Goal: Information Seeking & Learning: Learn about a topic

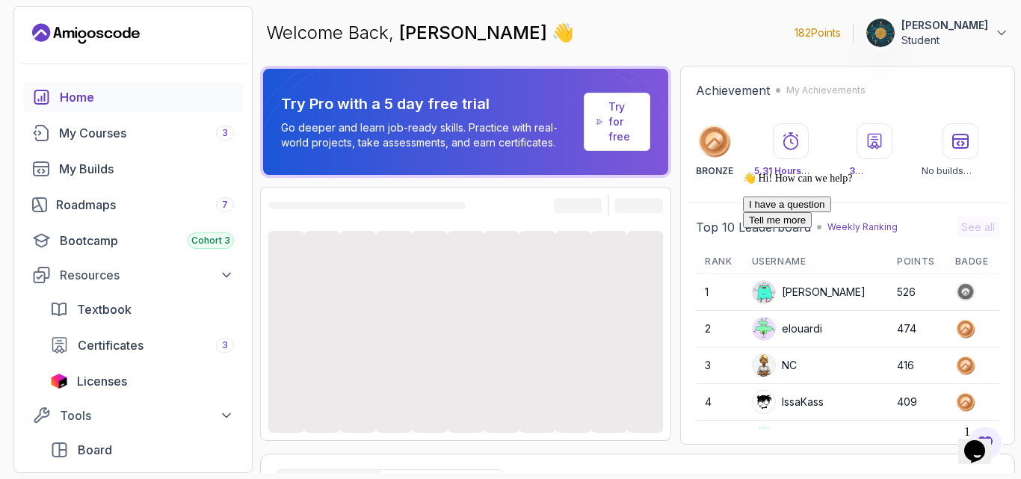
click at [680, 448] on div "Try Pro with a 5 day free trial Go deeper and learn job-ready skills. Practice …" at bounding box center [637, 269] width 755 height 407
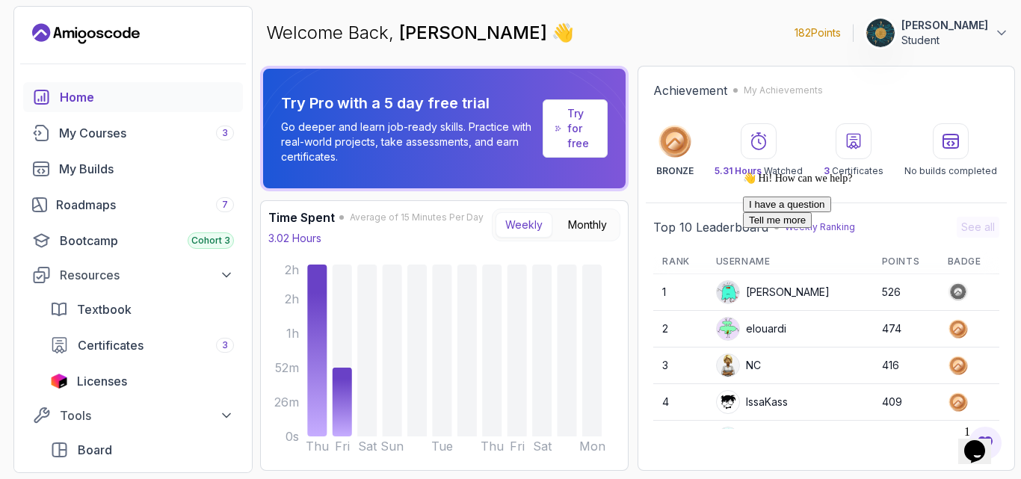
click at [569, 132] on p "Try for free" at bounding box center [581, 128] width 28 height 45
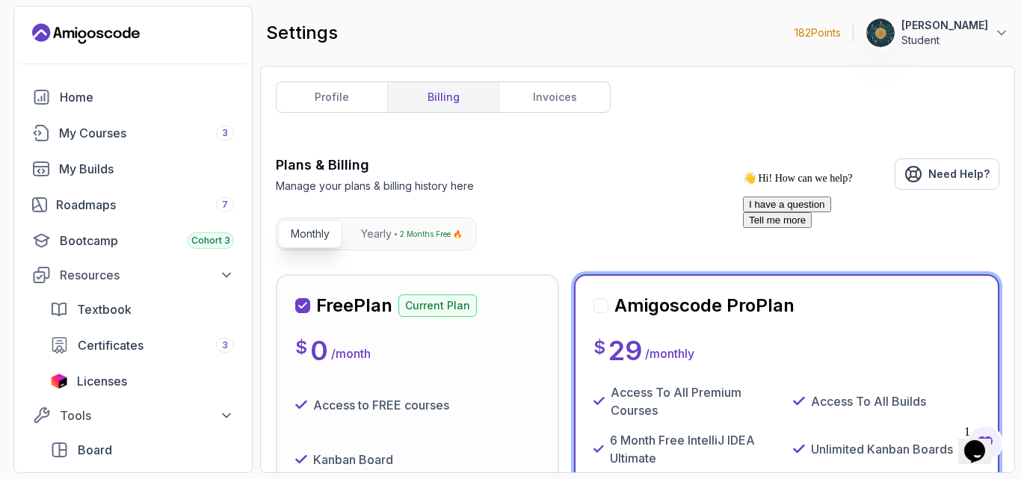
click at [743, 172] on div "👋 Hi! How can we help? I have a question Tell me more" at bounding box center [877, 200] width 269 height 56
click at [856, 206] on div "👋 Hi! How can we help? I have a question Tell me more" at bounding box center [877, 200] width 269 height 56
drag, startPoint x: 856, startPoint y: 206, endPoint x: 825, endPoint y: 149, distance: 65.2
click html "👋 Hi! How can we help? I have a question Tell me more"
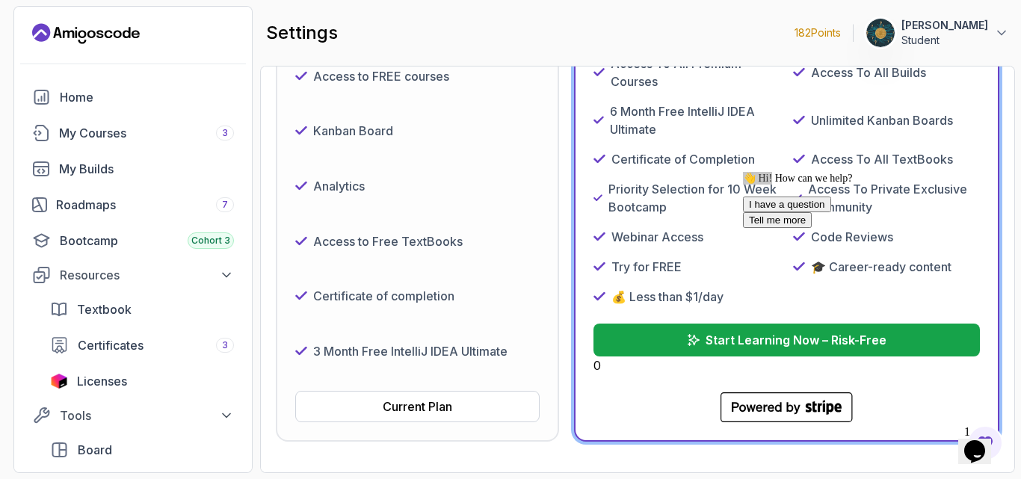
scroll to position [419, 0]
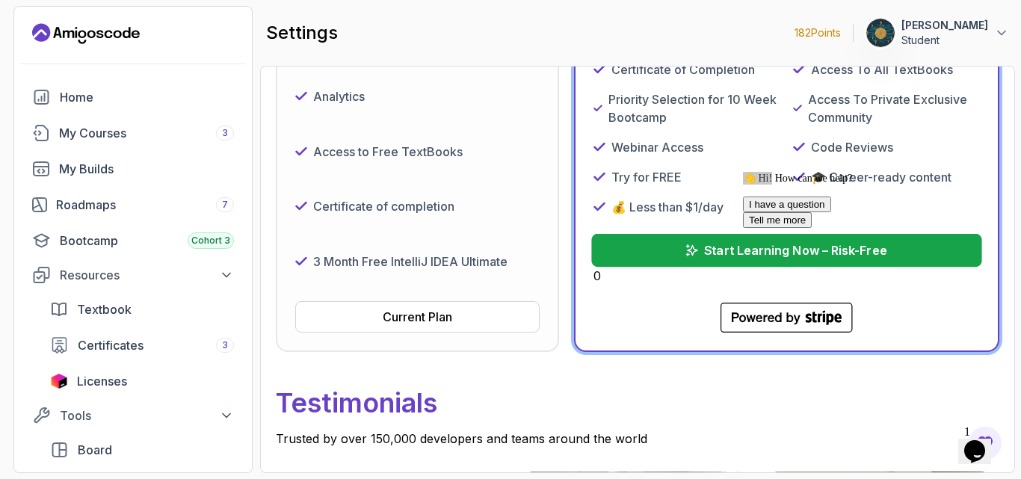
click at [730, 256] on p "Start Learning Now – Risk-Free" at bounding box center [796, 250] width 182 height 18
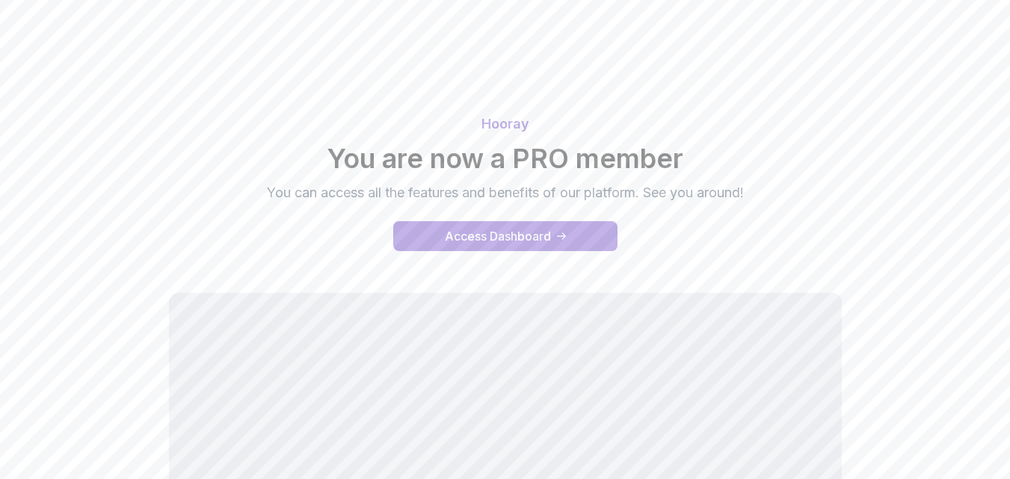
click at [450, 235] on div "Access Dashboard" at bounding box center [498, 236] width 106 height 18
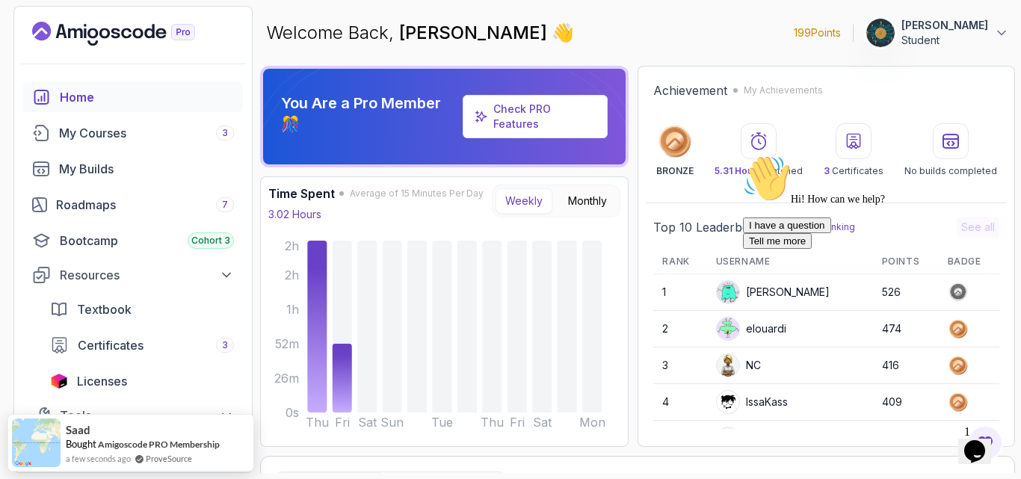
click at [534, 117] on div "Check PRO Features" at bounding box center [544, 117] width 102 height 30
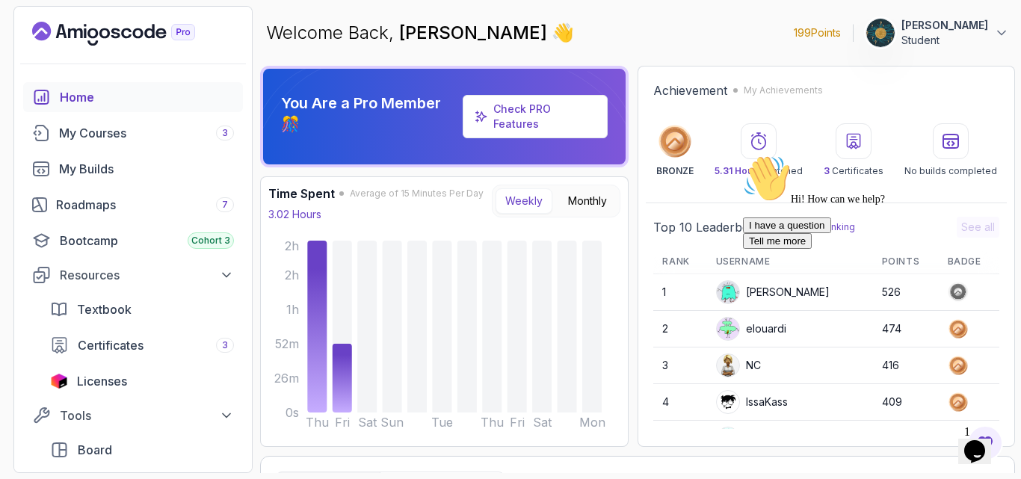
click at [534, 117] on div "Check PRO Features" at bounding box center [544, 117] width 102 height 30
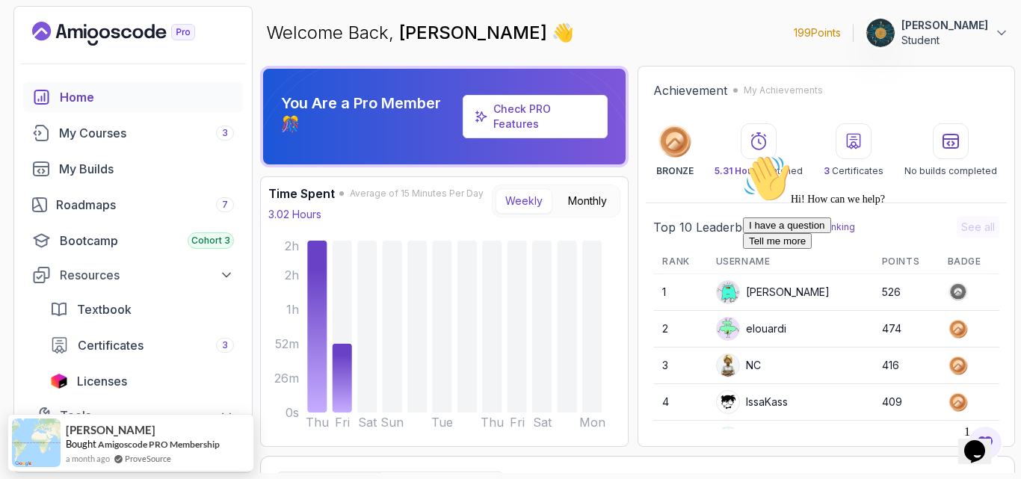
click at [516, 120] on link "Check PRO Features" at bounding box center [522, 116] width 58 height 28
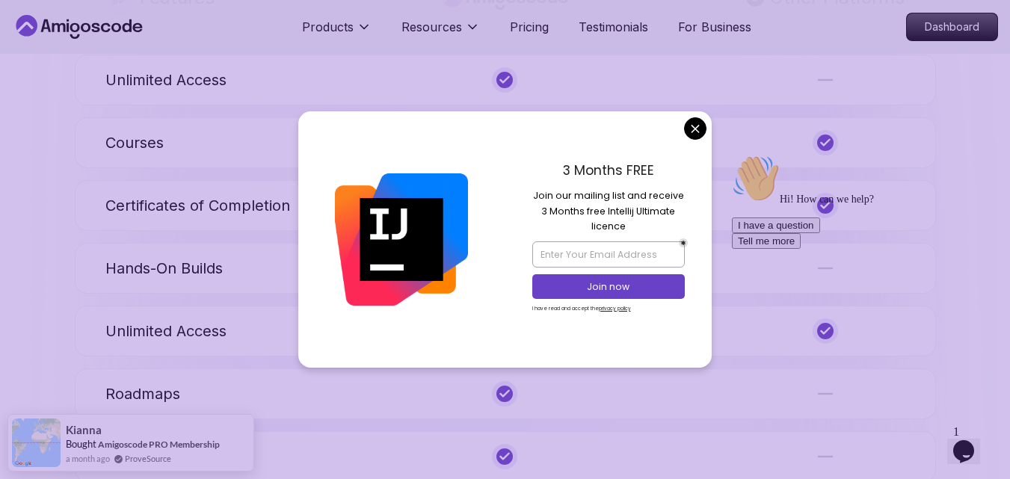
scroll to position [910, 0]
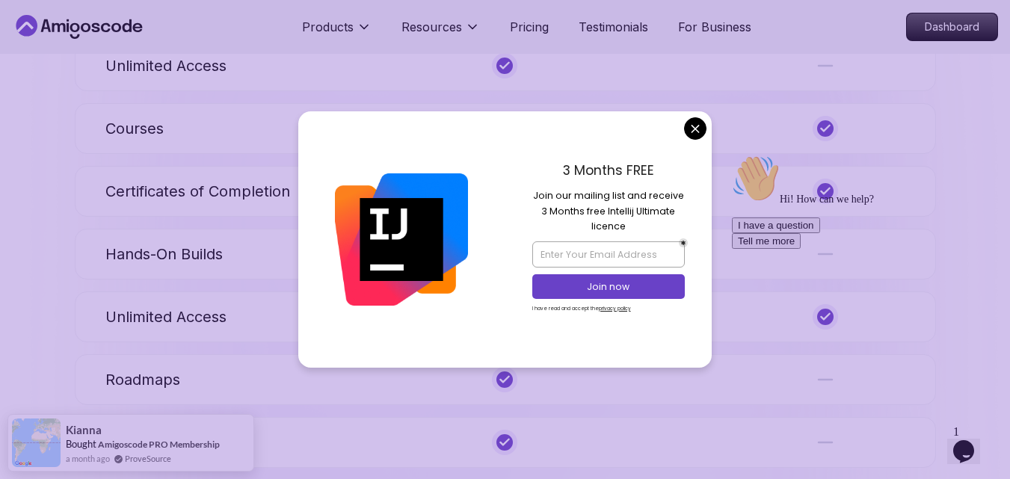
click at [694, 149] on div "3 Months FREE Join our mailing list and receive 3 Months free Intellij Ultimate…" at bounding box center [608, 239] width 207 height 256
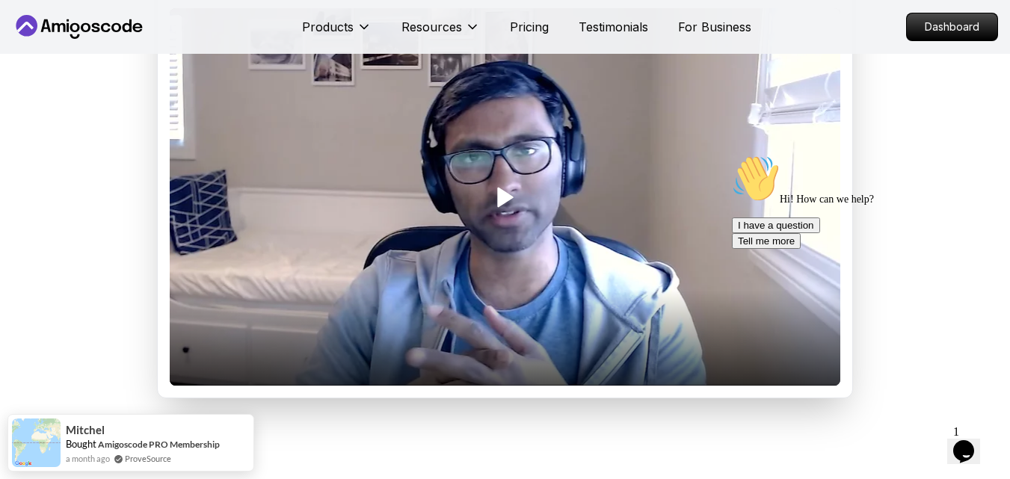
scroll to position [1931, 0]
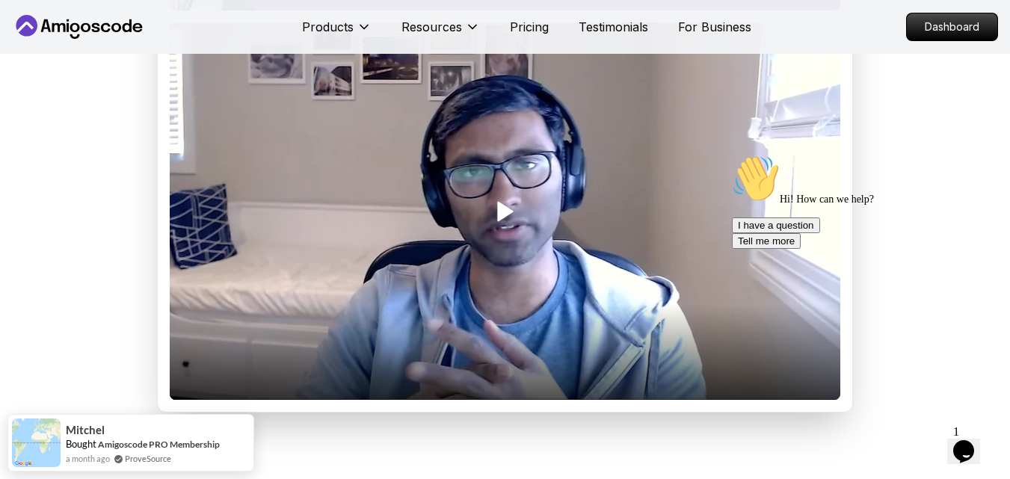
click at [514, 223] on icon "Play" at bounding box center [505, 212] width 24 height 24
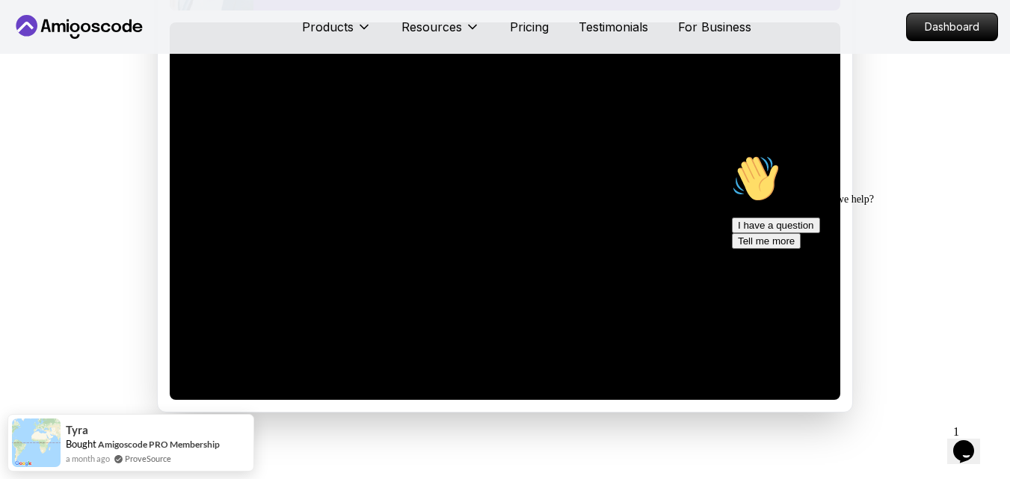
click at [732, 155] on icon "Chat attention grabber" at bounding box center [732, 155] width 0 height 0
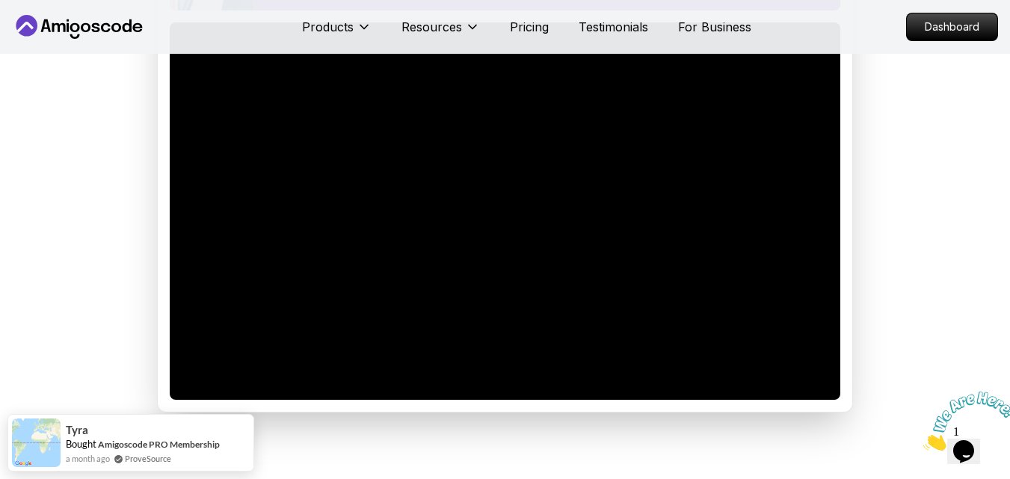
click at [923, 440] on icon "Close" at bounding box center [923, 446] width 0 height 13
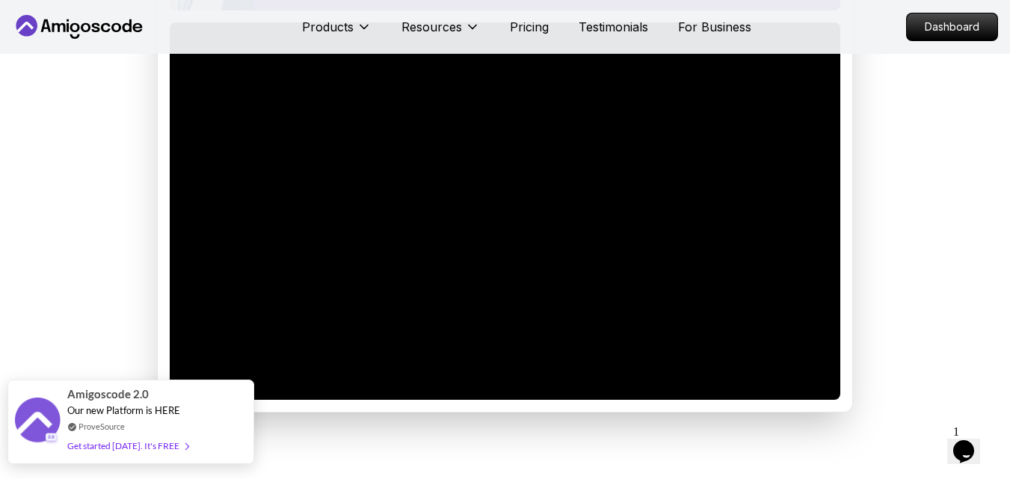
drag, startPoint x: 162, startPoint y: 447, endPoint x: 93, endPoint y: 446, distance: 69.5
drag, startPoint x: 93, startPoint y: 446, endPoint x: 81, endPoint y: 445, distance: 12.1
click at [81, 445] on div "Get started today. It's FREE" at bounding box center [127, 445] width 121 height 17
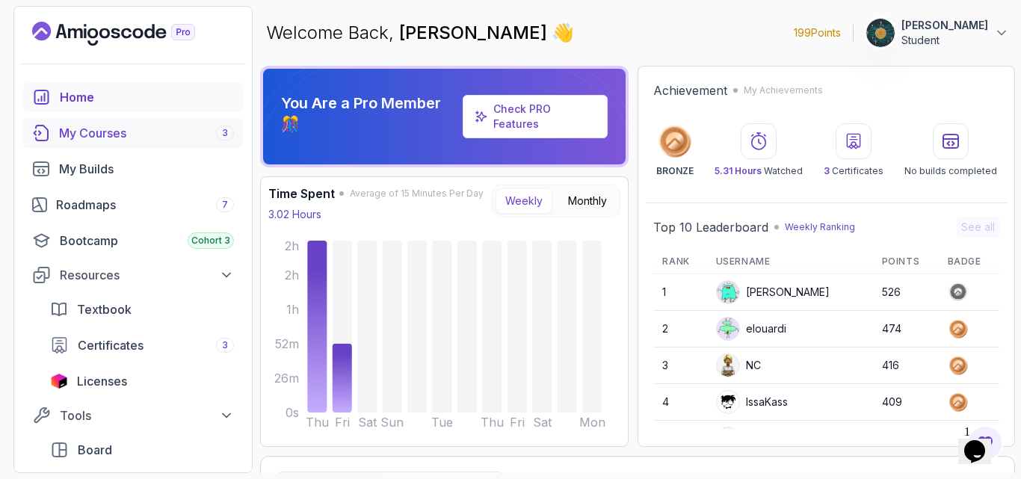
click at [83, 135] on div "My Courses 3" at bounding box center [146, 133] width 175 height 18
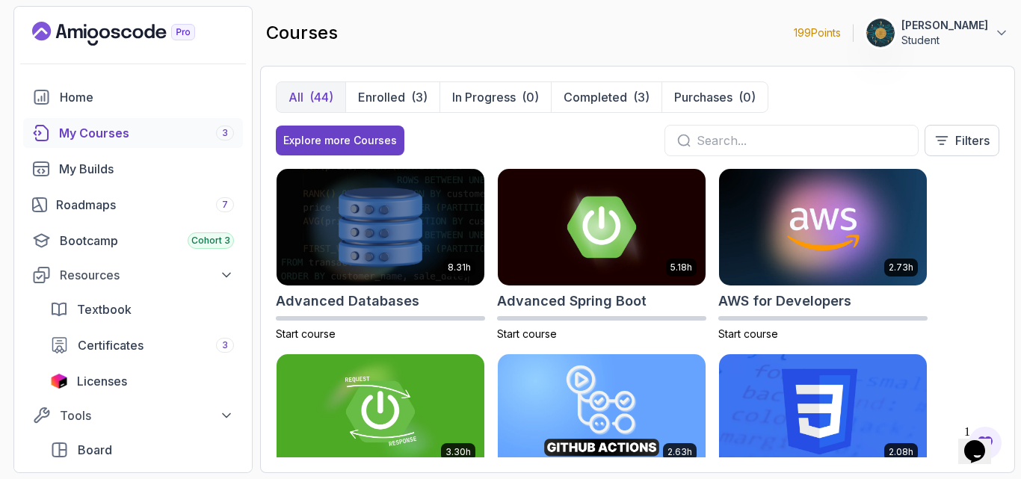
click at [968, 228] on div "8.31h Advanced Databases Start course 5.18h Advanced Spring Boot Start course 2…" at bounding box center [637, 312] width 723 height 289
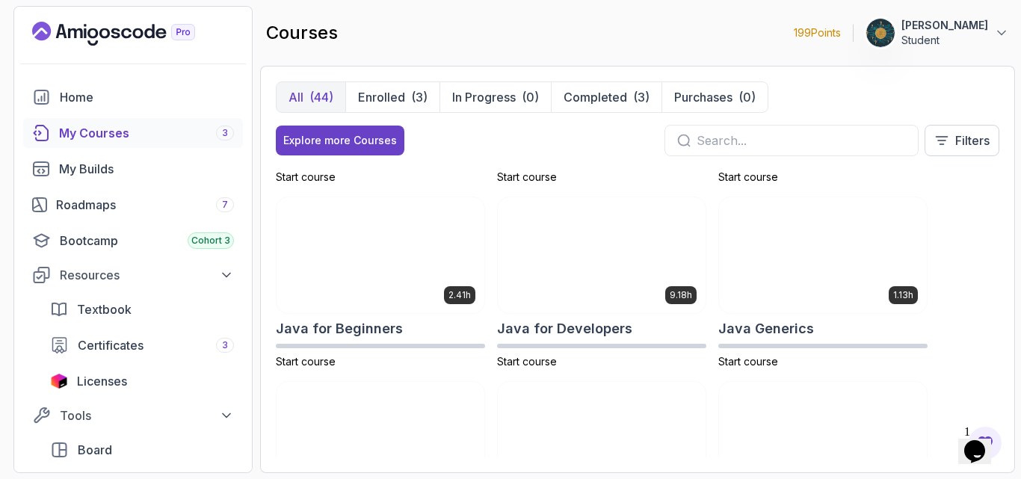
scroll to position [1016, 0]
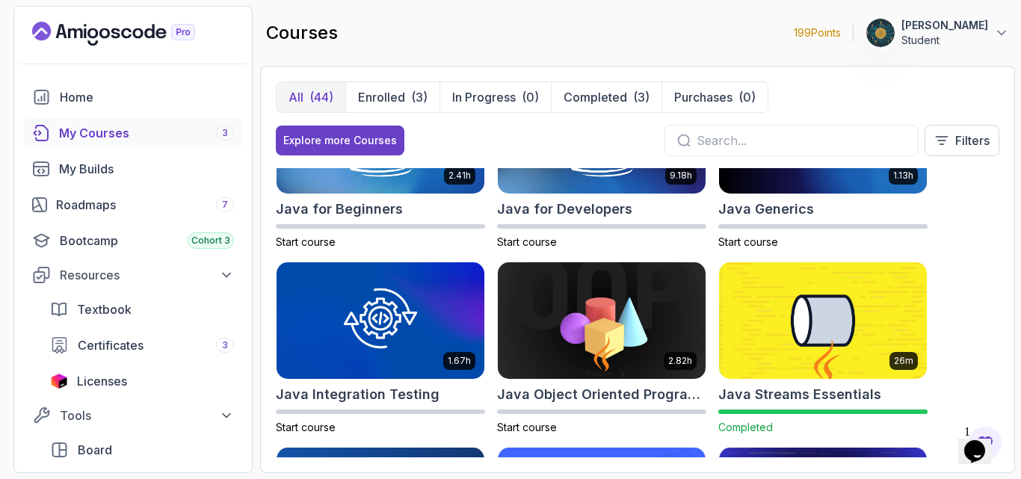
click at [978, 303] on div "8.31h Advanced Databases Start course 5.18h Advanced Spring Boot Start course 2…" at bounding box center [637, 312] width 723 height 289
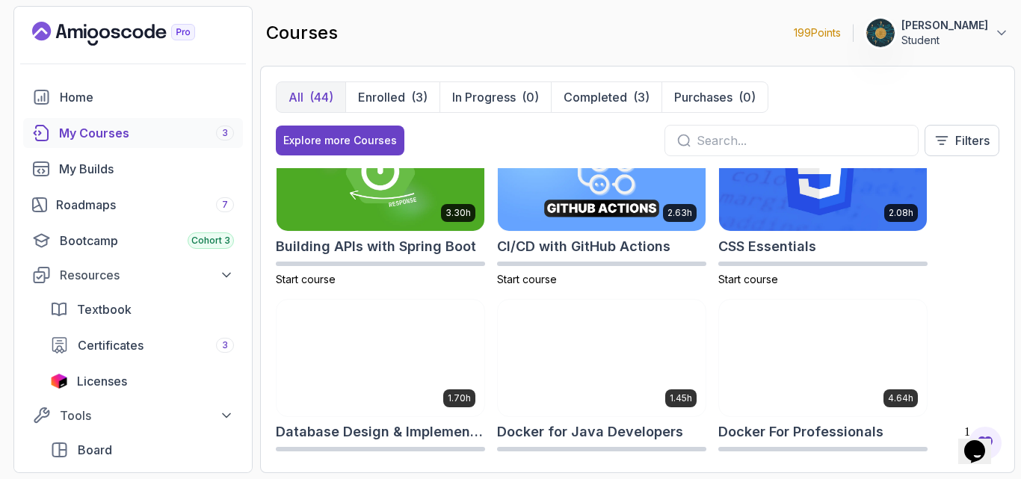
scroll to position [0, 0]
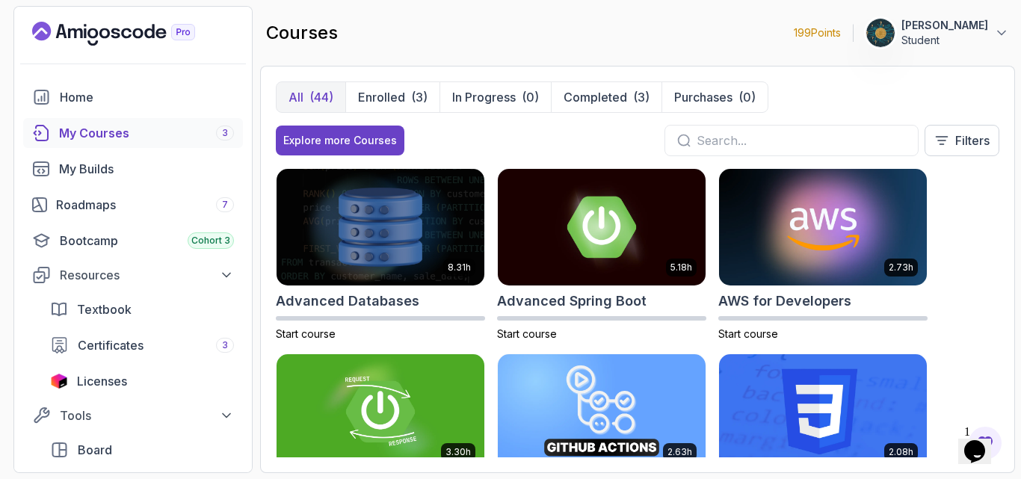
click at [792, 138] on input "text" at bounding box center [801, 141] width 209 height 18
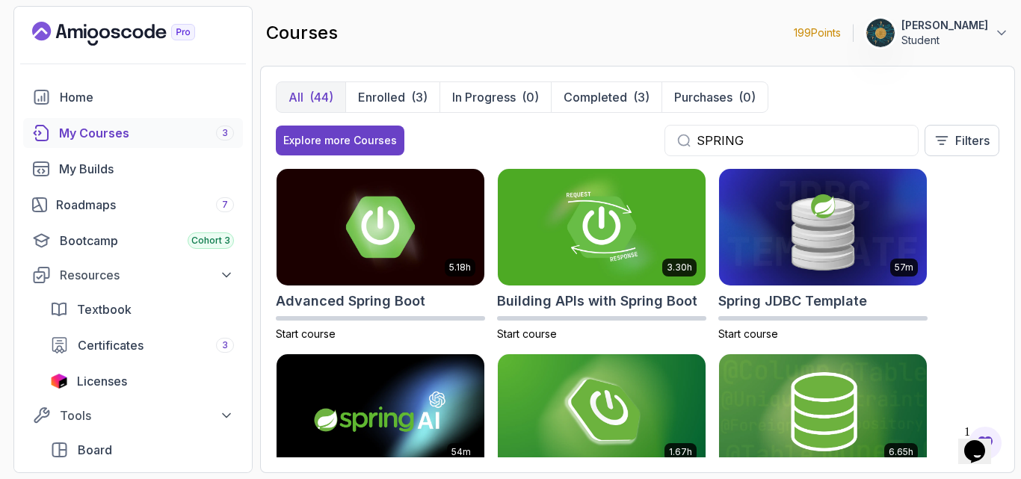
type input "SPRING"
click at [978, 285] on div "5.18h Advanced Spring Boot Start course 3.30h Building APIs with Spring Boot St…" at bounding box center [637, 312] width 723 height 289
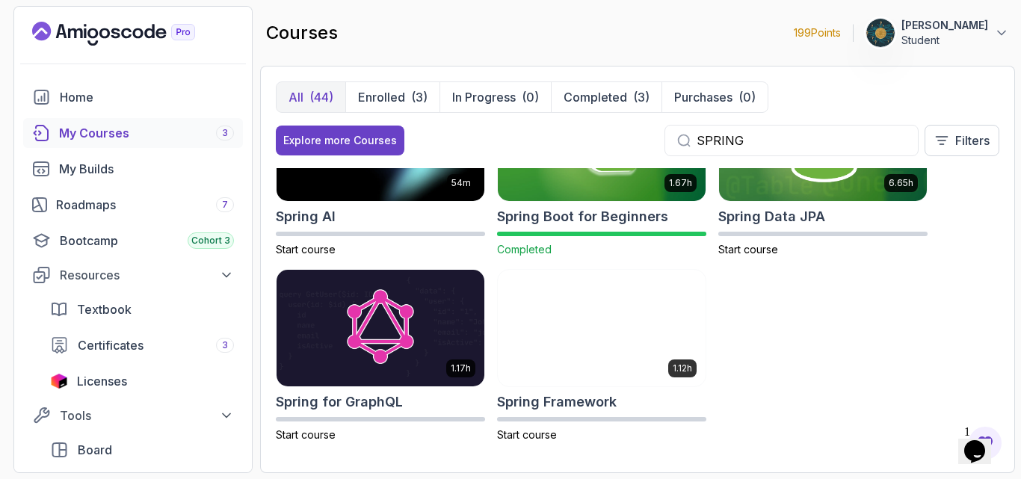
scroll to position [272, 0]
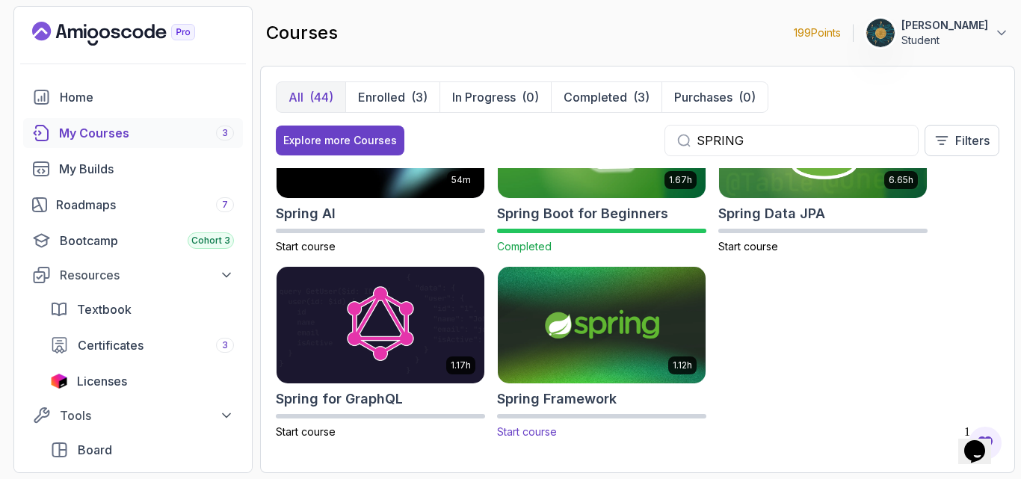
drag, startPoint x: 566, startPoint y: 398, endPoint x: 524, endPoint y: 334, distance: 76.1
drag, startPoint x: 524, startPoint y: 334, endPoint x: 525, endPoint y: 436, distance: 101.7
click at [525, 436] on span "Start course" at bounding box center [527, 431] width 60 height 13
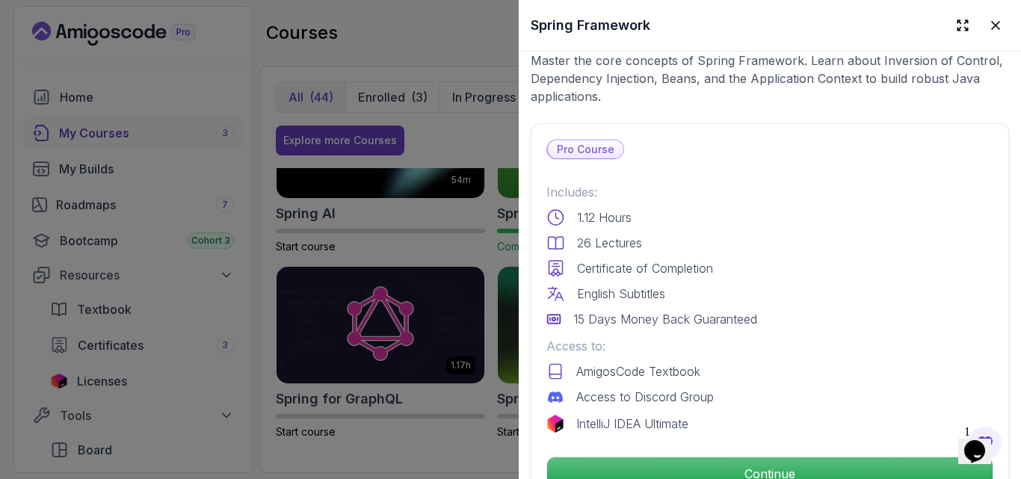
scroll to position [359, 0]
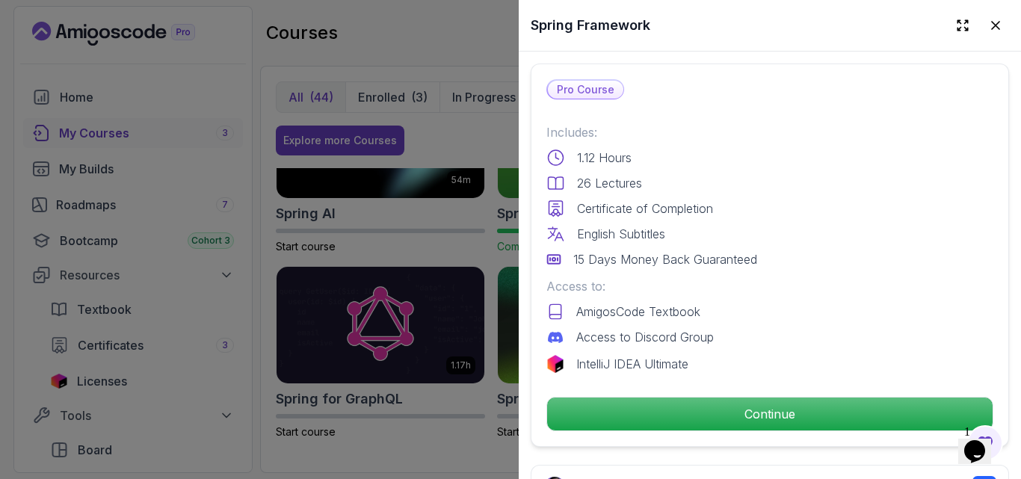
drag, startPoint x: 632, startPoint y: 407, endPoint x: 602, endPoint y: 293, distance: 118.0
click at [602, 293] on div "Access to: AmigosCode Textbook Access to Discord Group" at bounding box center [769, 311] width 447 height 69
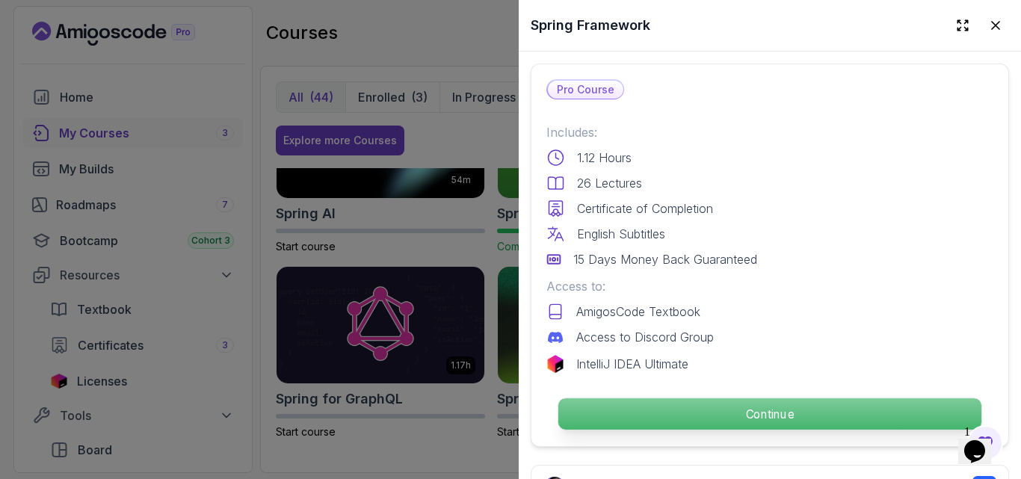
click at [662, 405] on p "Continue" at bounding box center [769, 413] width 423 height 31
click at [753, 412] on p "Continue" at bounding box center [769, 413] width 423 height 31
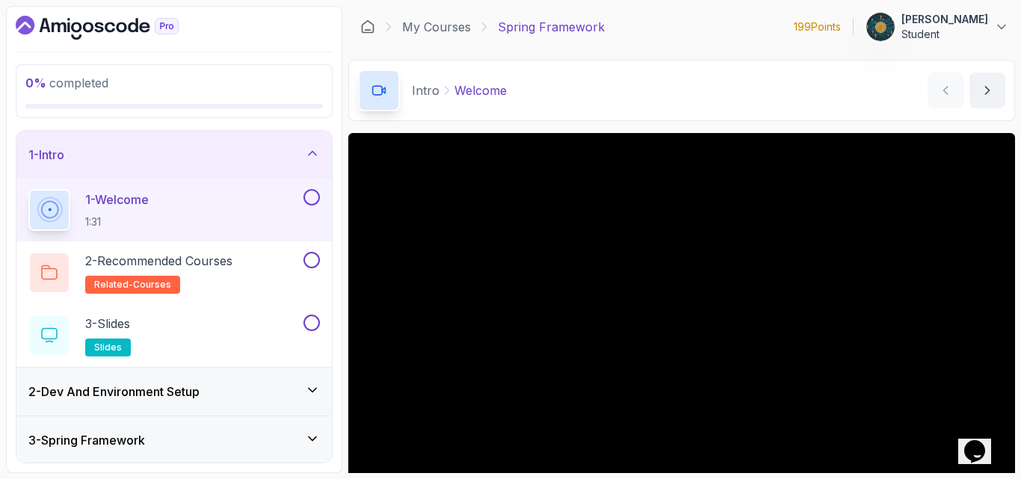
click at [655, 87] on div "Intro Welcome Welcome by [PERSON_NAME]" at bounding box center [681, 90] width 667 height 61
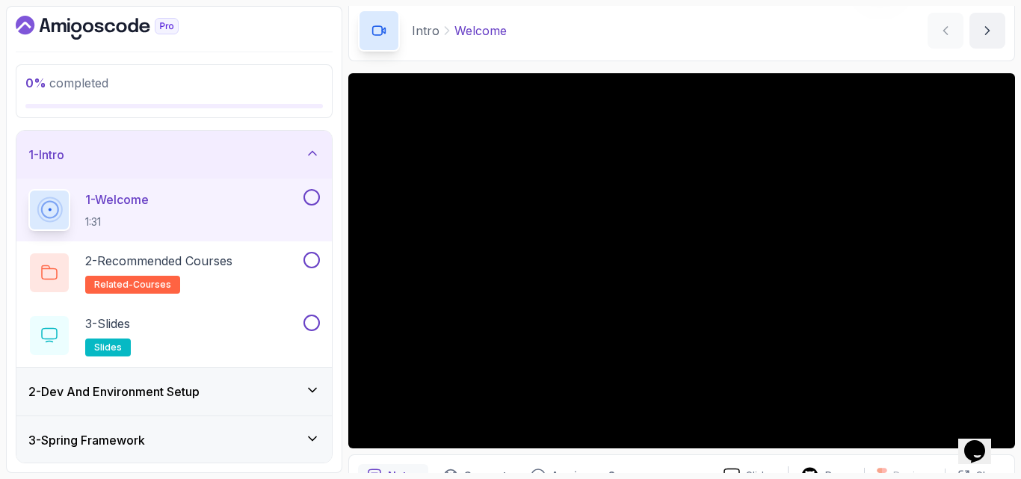
scroll to position [90, 0]
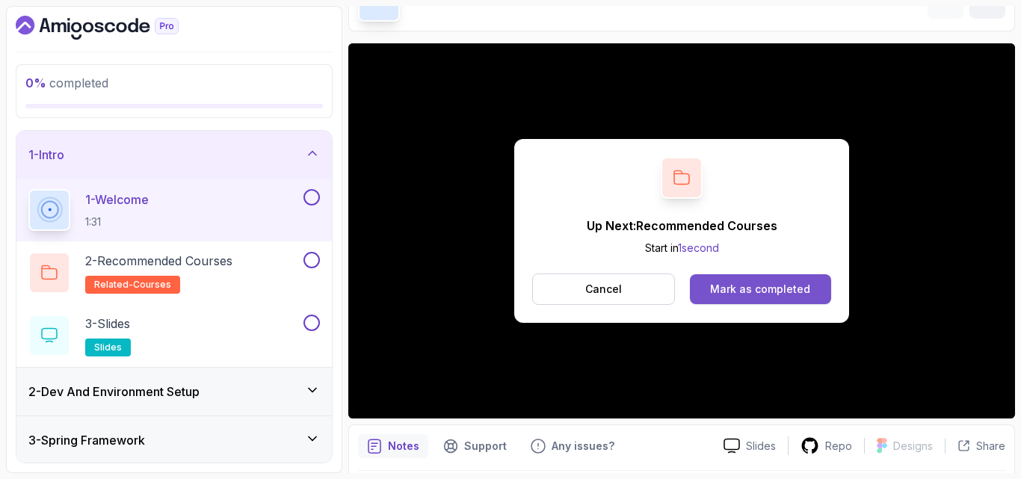
click at [783, 286] on div "Mark as completed" at bounding box center [760, 289] width 100 height 15
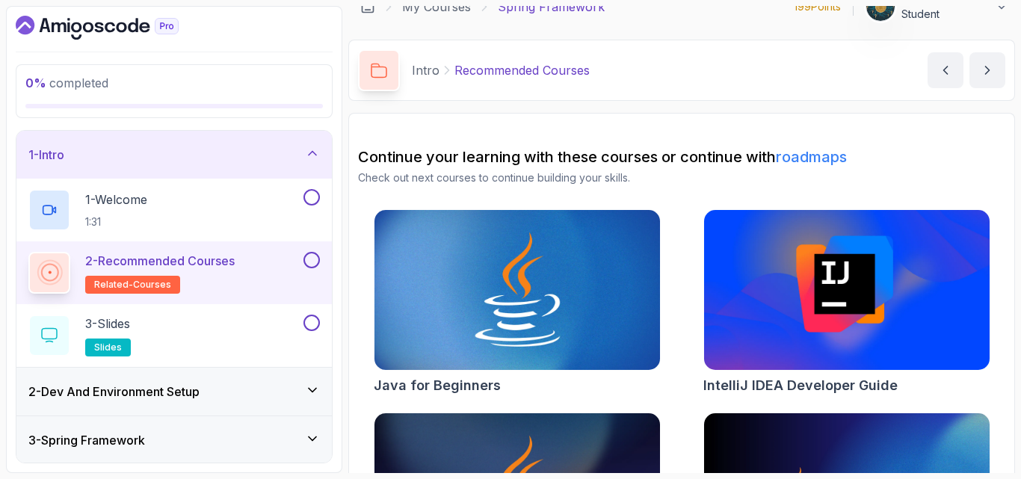
scroll to position [90, 0]
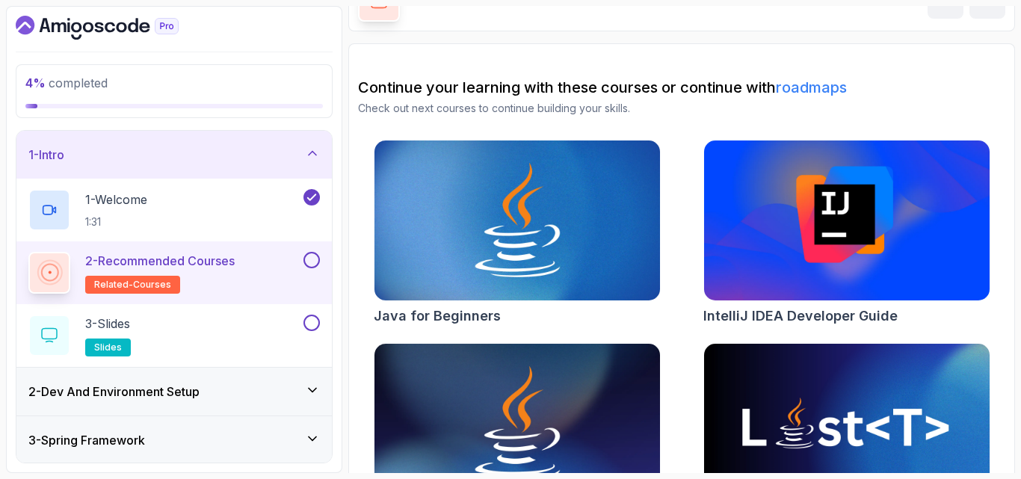
click at [314, 264] on button at bounding box center [311, 260] width 16 height 16
click at [239, 318] on div "3 - Slides slides" at bounding box center [164, 336] width 272 height 42
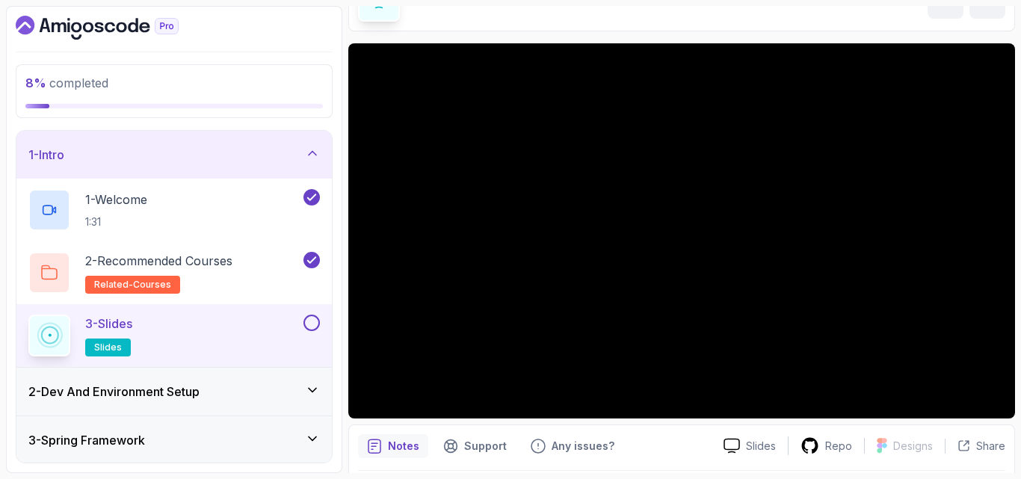
click at [681, 443] on div "Notes Support Any issues?" at bounding box center [534, 446] width 353 height 24
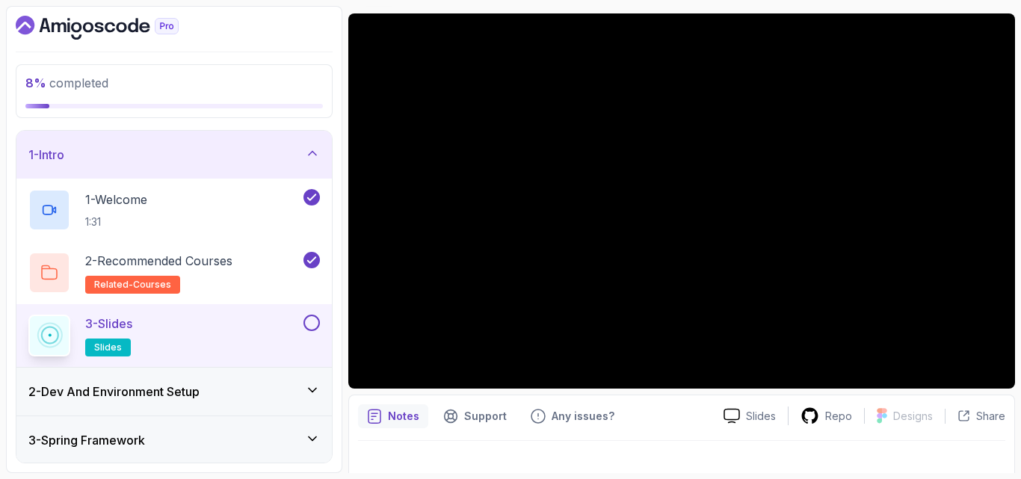
scroll to position [139, 0]
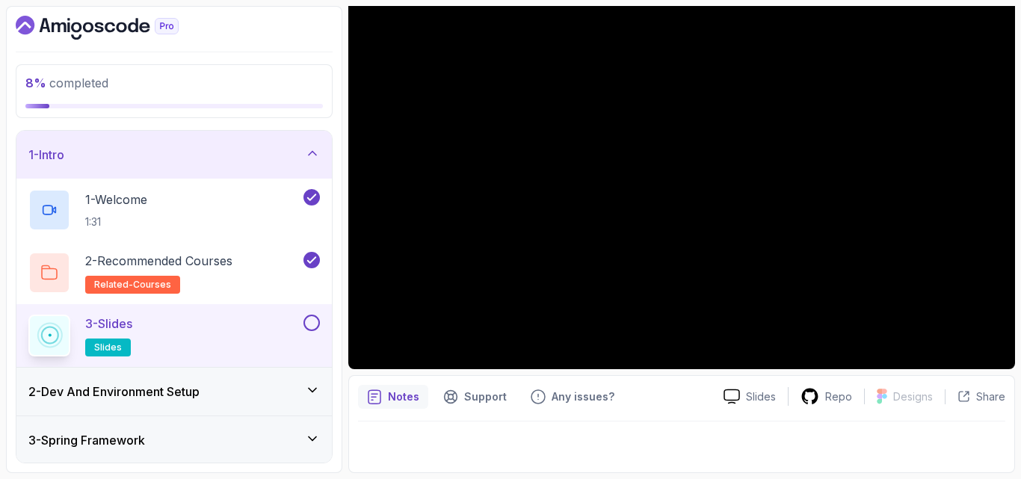
click at [312, 331] on button "3 - Slides slides" at bounding box center [173, 336] width 291 height 42
click at [308, 322] on button at bounding box center [311, 323] width 16 height 16
click at [309, 381] on div "2 - Dev And Environment Setup" at bounding box center [173, 392] width 315 height 48
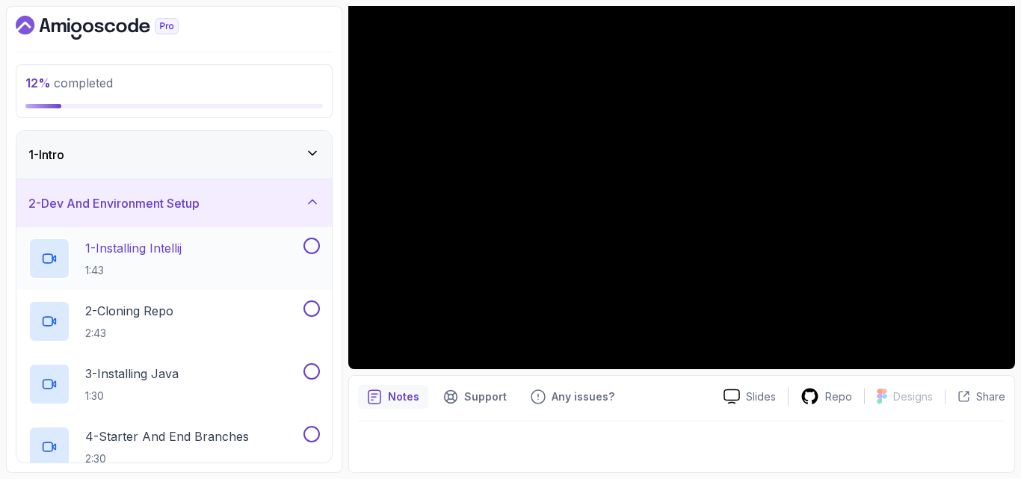
click at [182, 268] on p "1:43" at bounding box center [133, 270] width 96 height 15
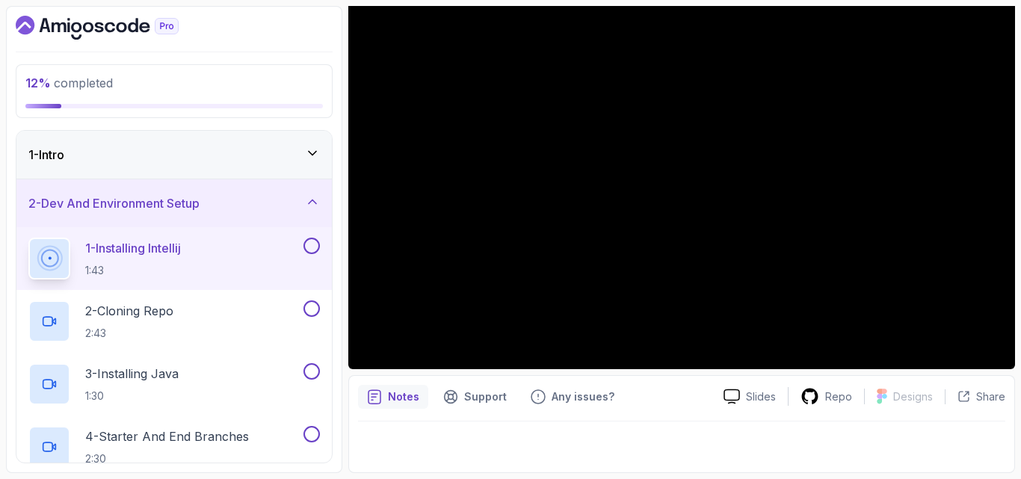
click at [316, 246] on button at bounding box center [311, 246] width 16 height 16
click at [265, 322] on div "2 - Cloning Repo 2:43" at bounding box center [164, 321] width 272 height 42
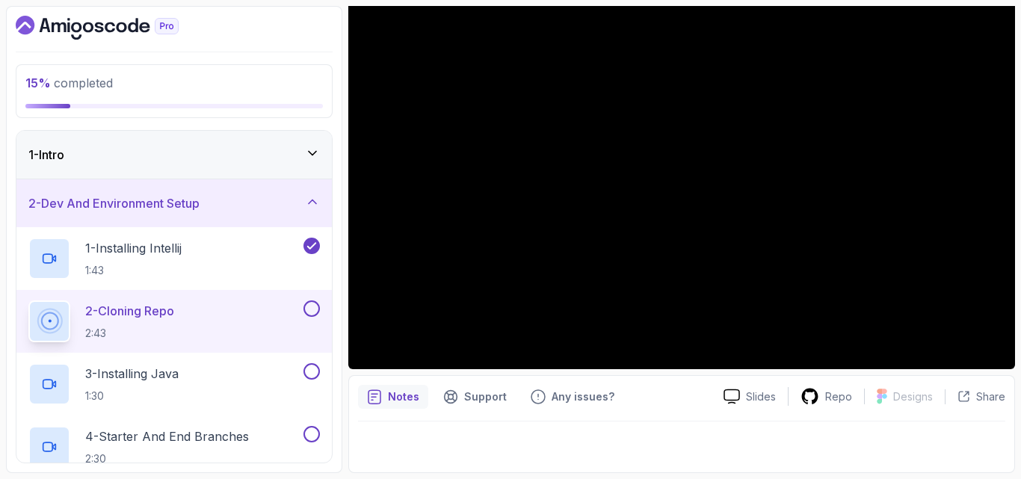
click at [558, 432] on div at bounding box center [681, 443] width 647 height 42
click at [315, 303] on button at bounding box center [311, 308] width 16 height 16
click at [260, 377] on div "3 - Installing Java 1:30" at bounding box center [164, 384] width 272 height 42
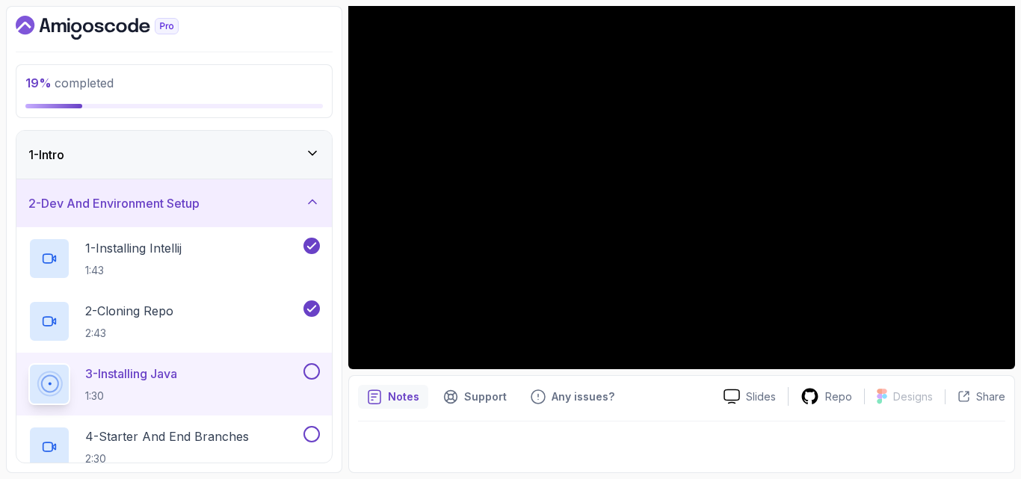
click at [314, 368] on button at bounding box center [311, 371] width 16 height 16
click at [170, 439] on p "4 - Starter And End Branches" at bounding box center [167, 436] width 164 height 18
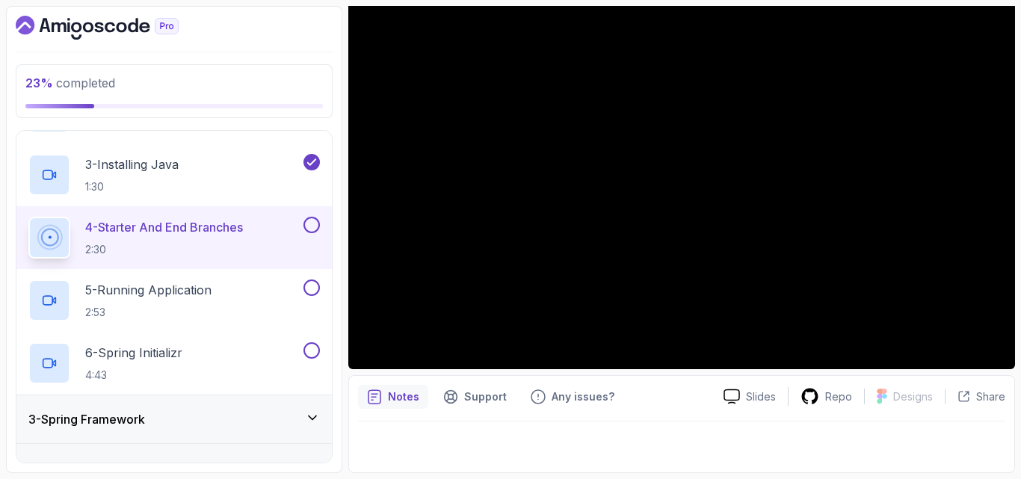
scroll to position [238, 0]
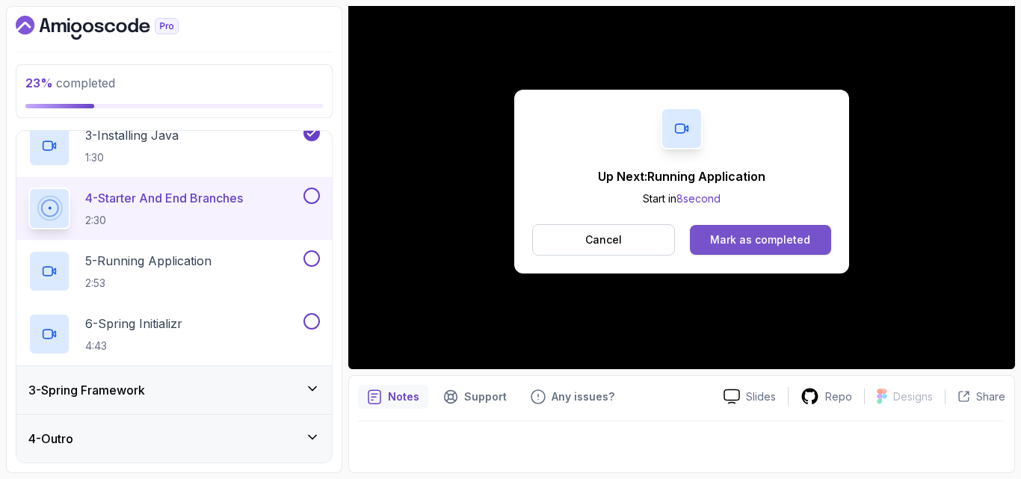
click at [750, 243] on div "Mark as completed" at bounding box center [760, 239] width 100 height 15
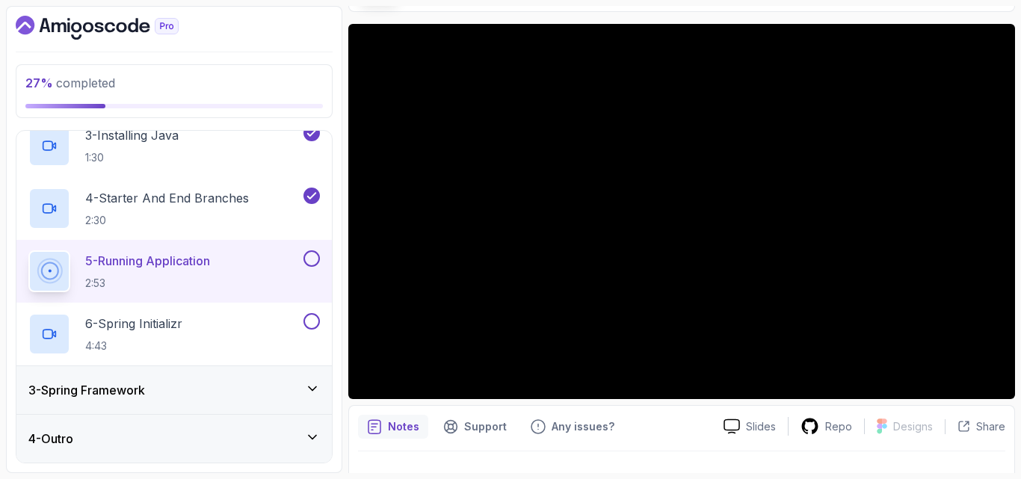
scroll to position [49, 0]
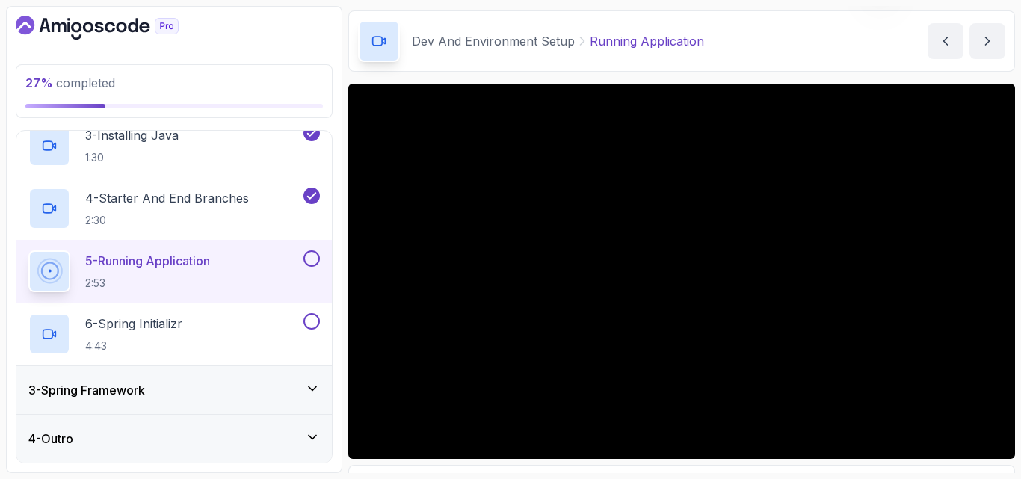
click at [198, 276] on p "2:53" at bounding box center [147, 283] width 125 height 15
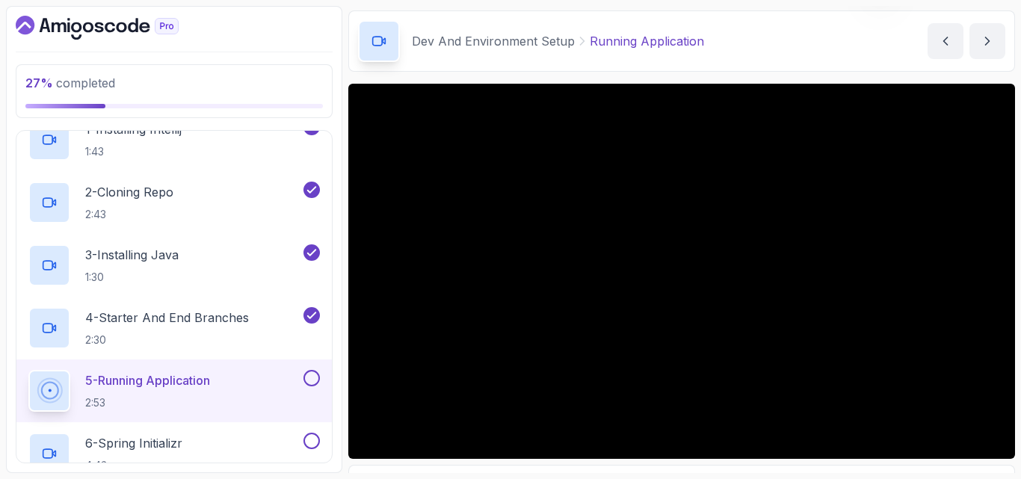
scroll to position [89, 0]
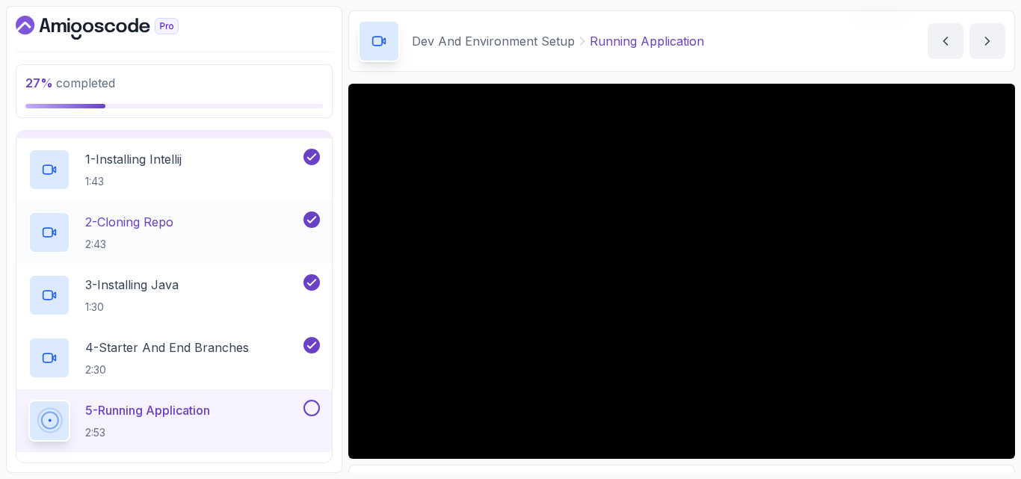
click at [144, 251] on p "2:43" at bounding box center [129, 244] width 88 height 15
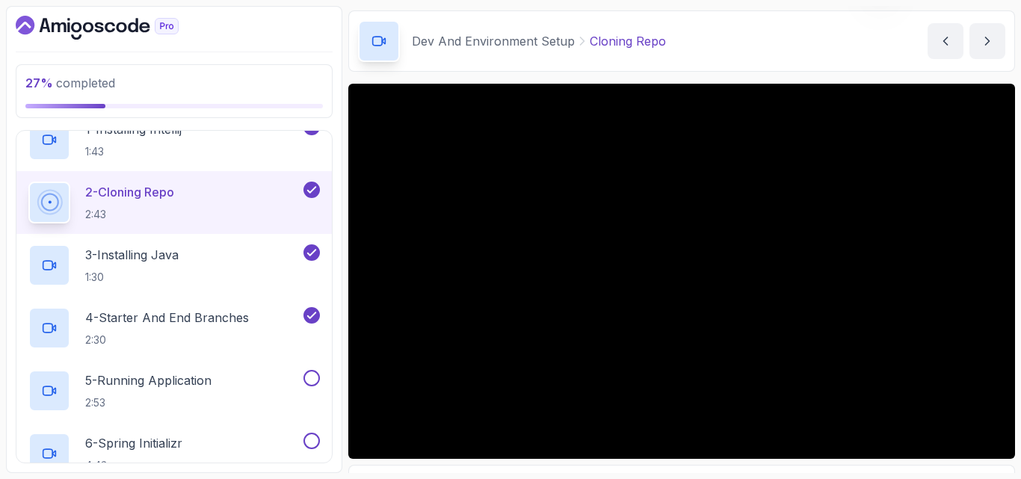
scroll to position [149, 0]
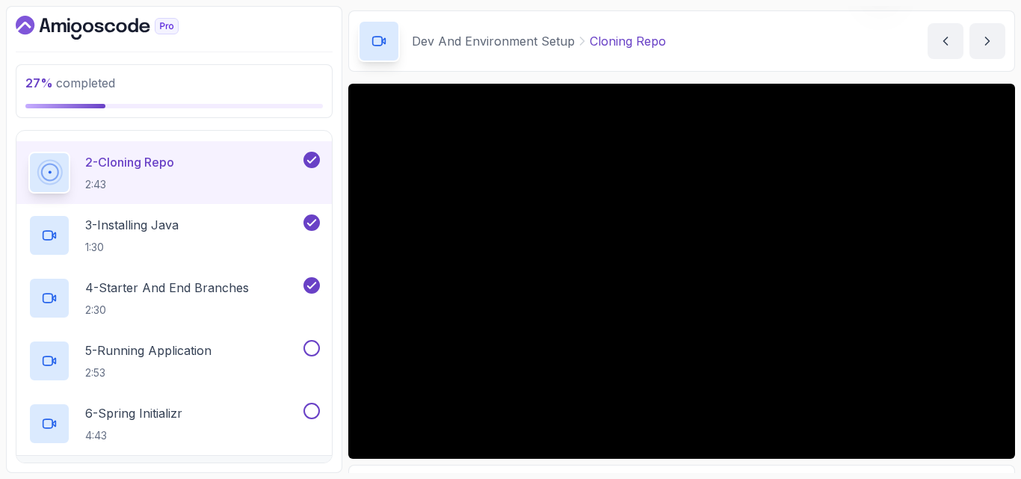
click at [648, 461] on div "Slides Repo Designs Design not available Share Notes Support Any issues? Slides…" at bounding box center [681, 323] width 667 height 479
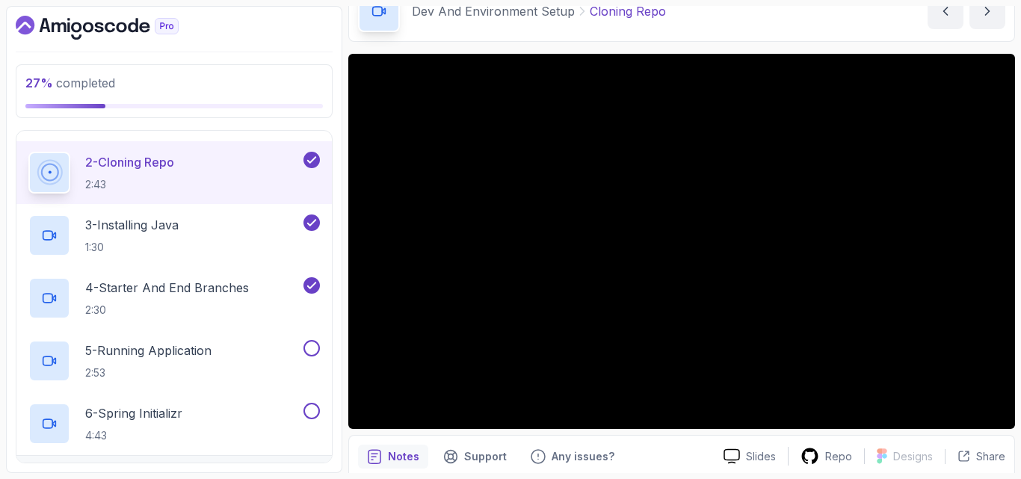
scroll to position [139, 0]
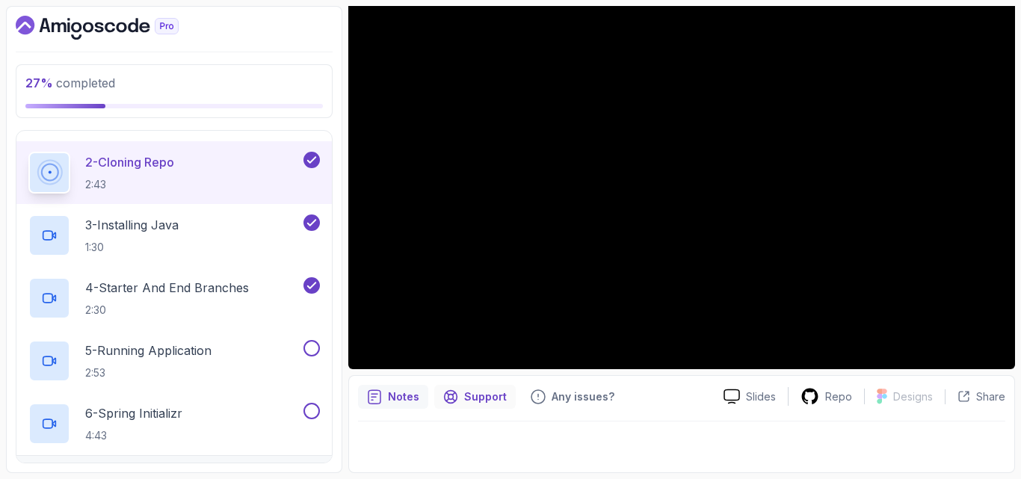
click at [459, 399] on div "Support" at bounding box center [474, 397] width 81 height 24
click at [408, 398] on p "Notes" at bounding box center [403, 396] width 31 height 15
click at [253, 350] on div "5 - Running Application 2:53" at bounding box center [164, 361] width 272 height 42
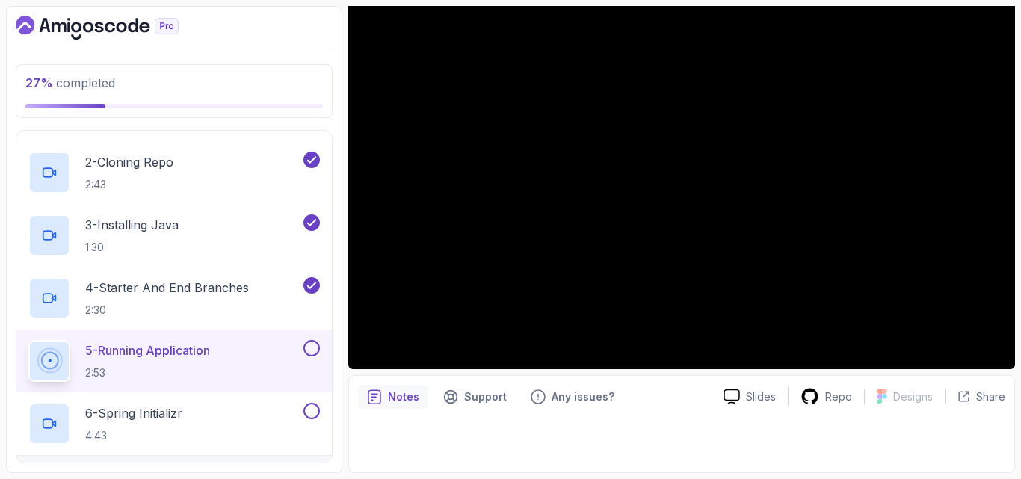
click at [703, 457] on div at bounding box center [681, 443] width 647 height 42
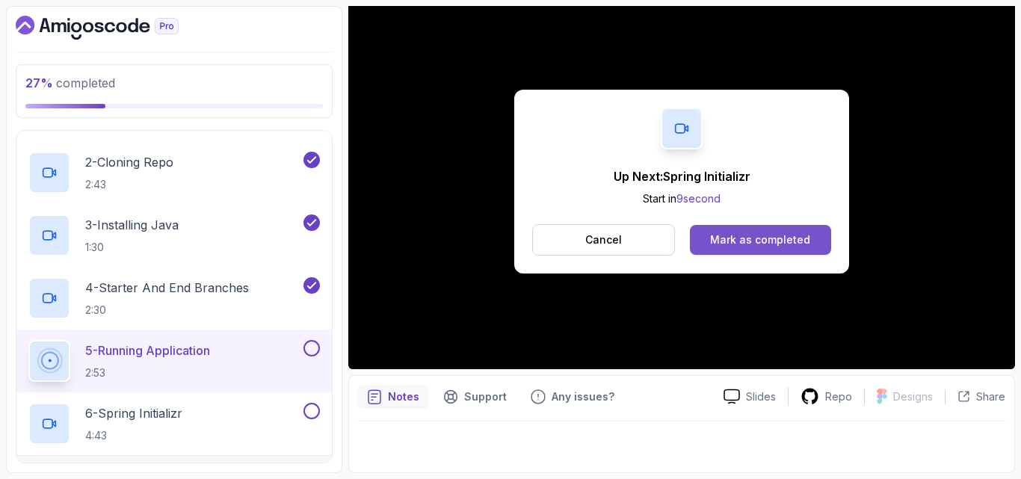
click at [762, 241] on div "Mark as completed" at bounding box center [760, 239] width 100 height 15
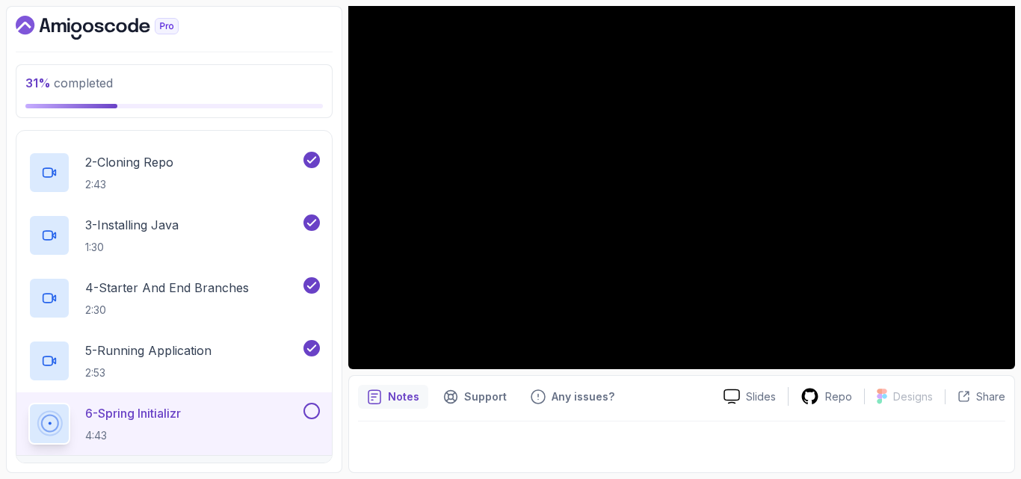
click at [840, 434] on div at bounding box center [681, 443] width 647 height 42
click at [317, 413] on button at bounding box center [311, 411] width 16 height 16
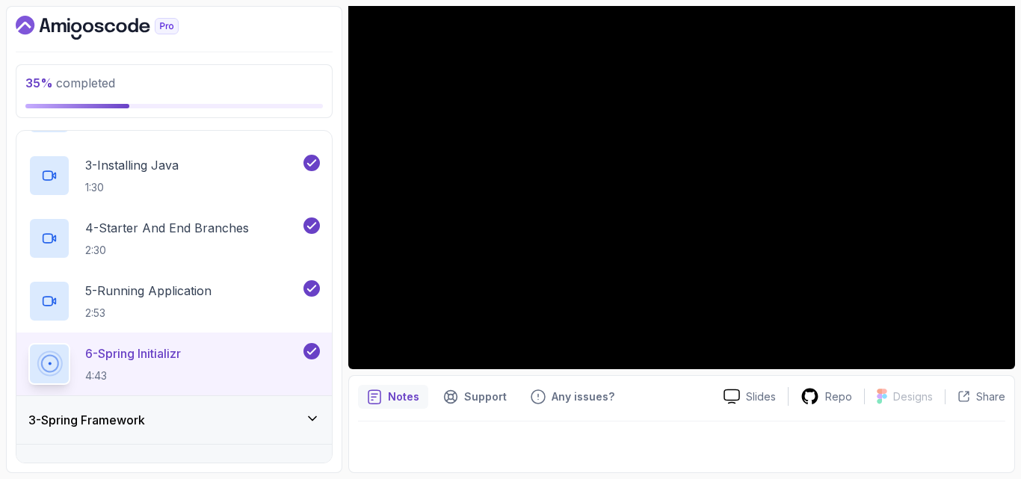
scroll to position [238, 0]
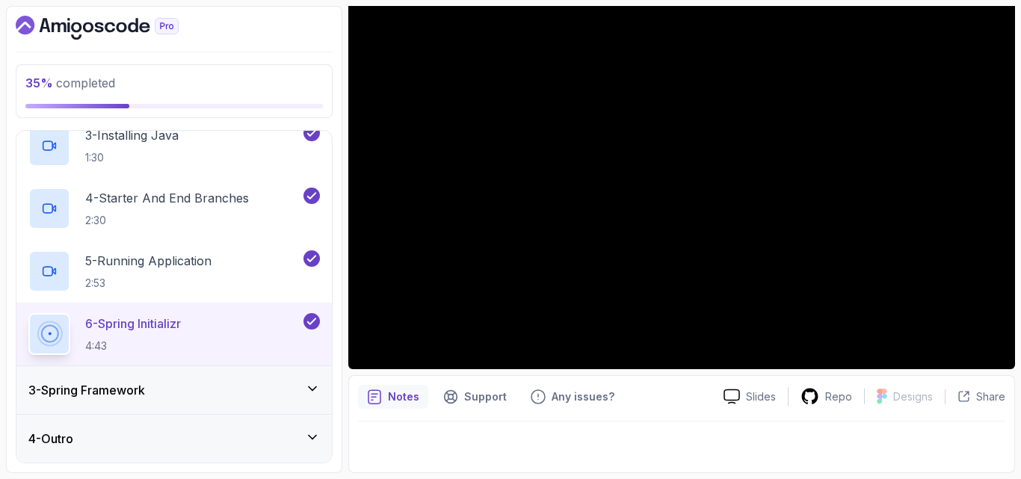
click at [303, 388] on div "3 - Spring Framework" at bounding box center [173, 390] width 291 height 18
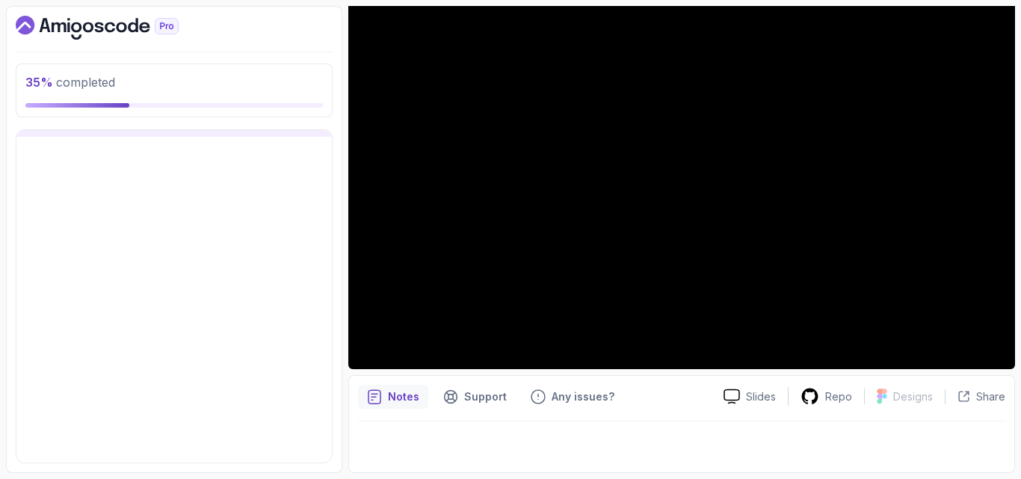
scroll to position [0, 0]
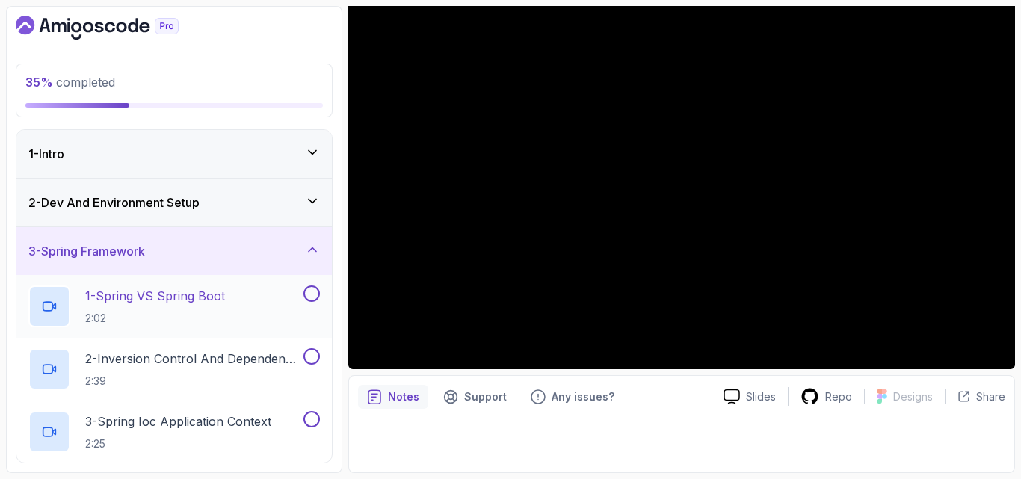
click at [182, 312] on p "2:02" at bounding box center [155, 318] width 140 height 15
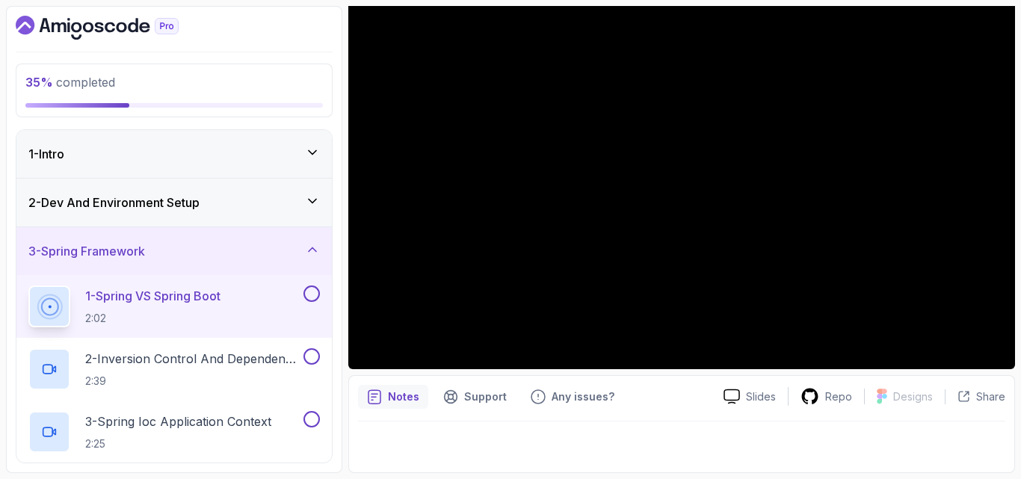
click at [704, 452] on div at bounding box center [681, 443] width 647 height 42
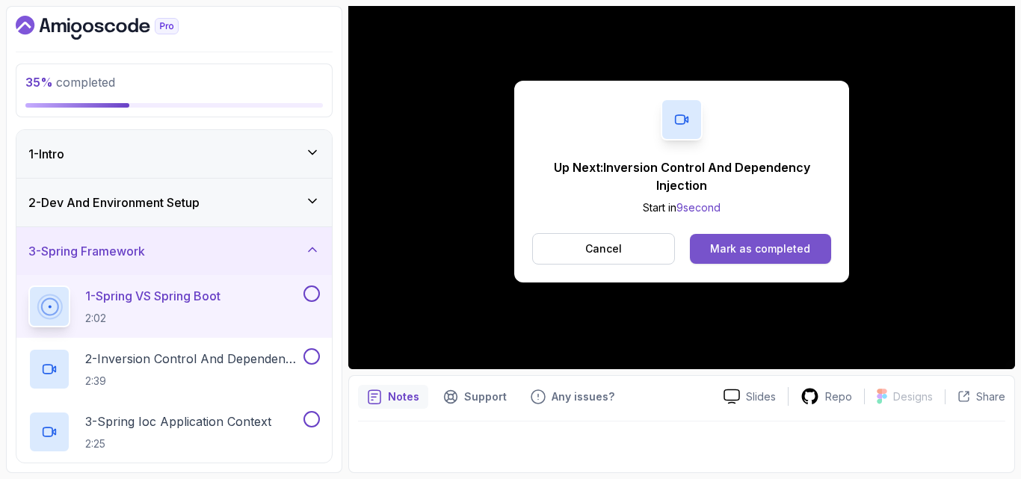
click at [762, 245] on div "Mark as completed" at bounding box center [760, 248] width 100 height 15
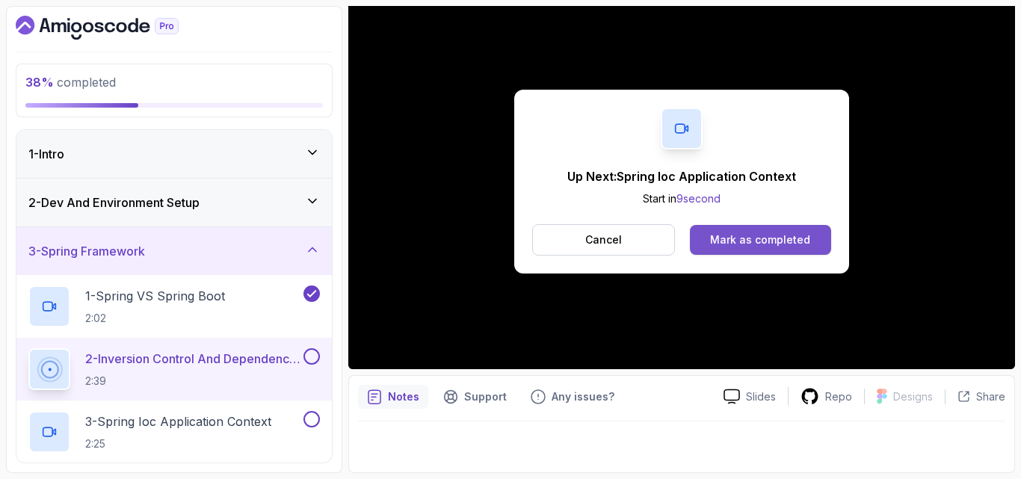
click at [738, 234] on div "Mark as completed" at bounding box center [760, 239] width 100 height 15
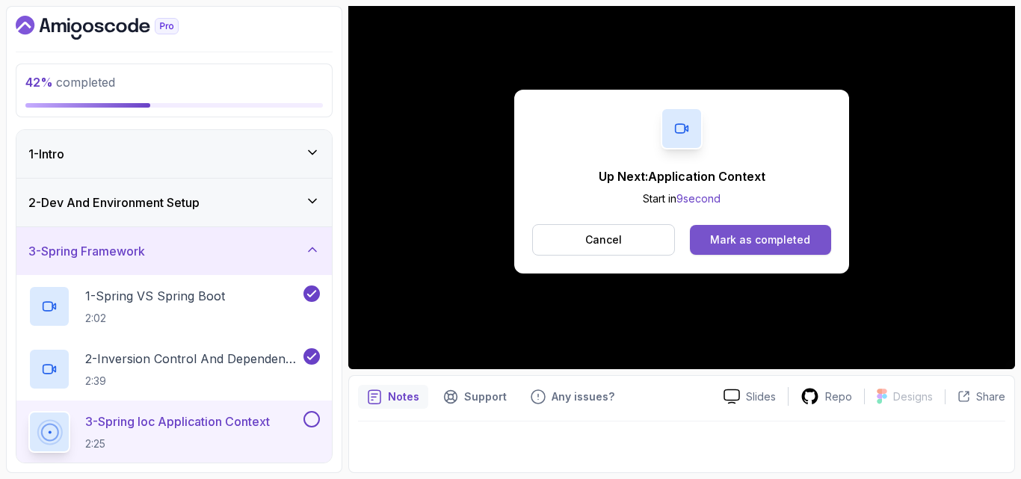
click at [743, 247] on div "Mark as completed" at bounding box center [760, 239] width 100 height 15
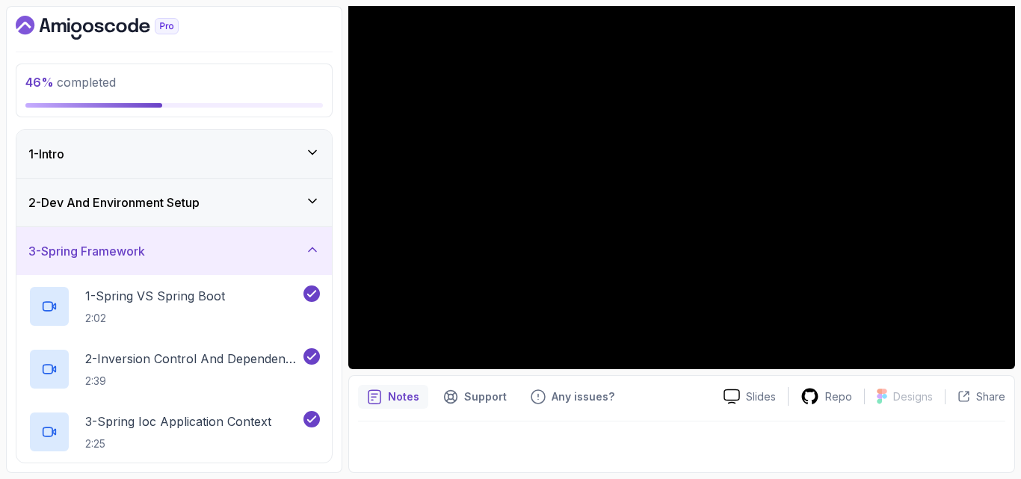
click at [163, 244] on div "3 - Spring Framework" at bounding box center [173, 251] width 291 height 18
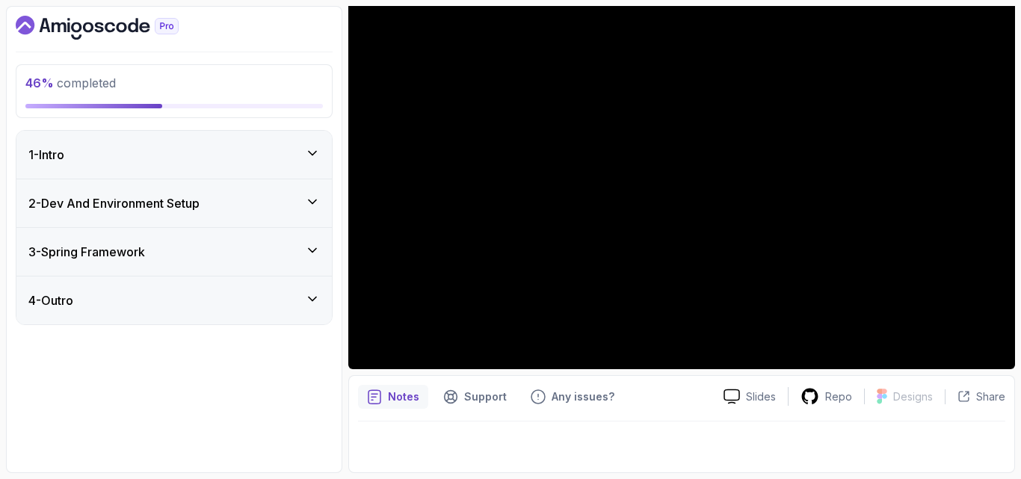
click at [156, 258] on div "3 - Spring Framework" at bounding box center [173, 252] width 291 height 18
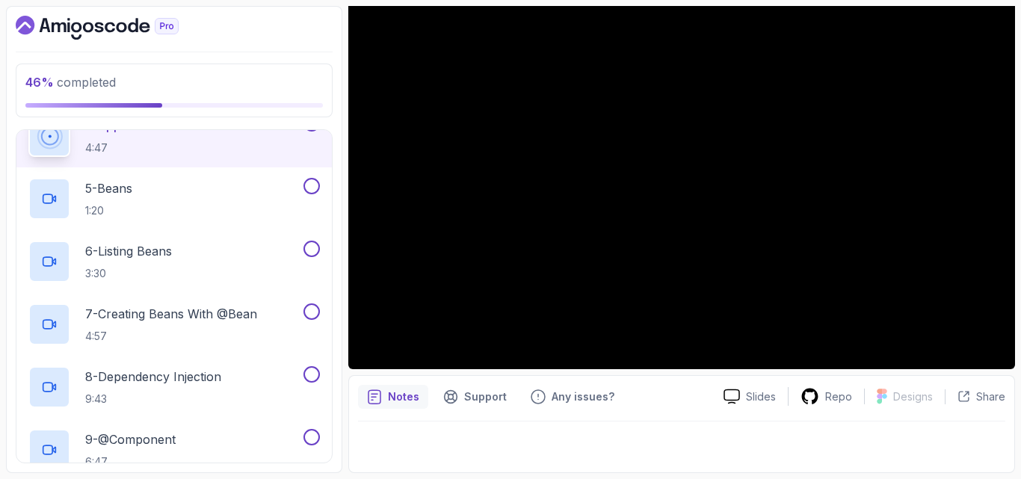
scroll to position [329, 0]
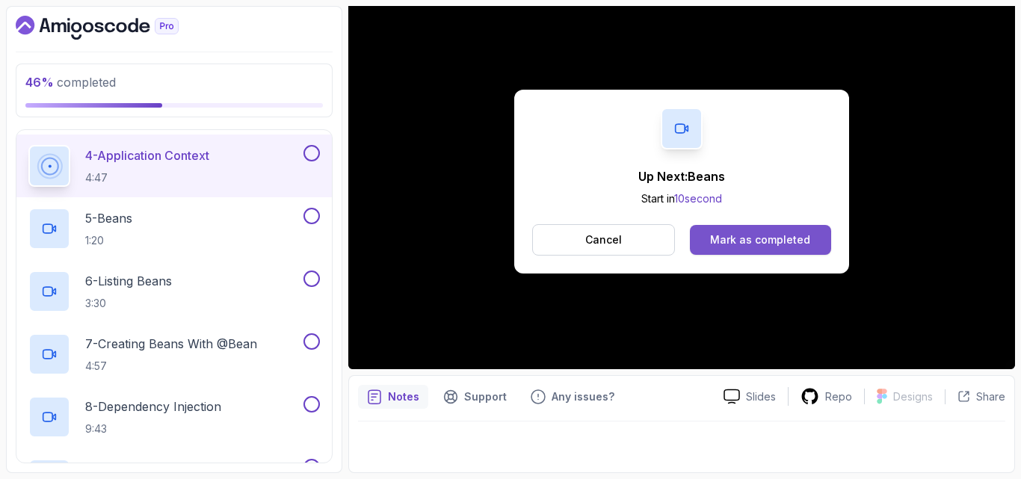
click at [747, 235] on div "Mark as completed" at bounding box center [760, 239] width 100 height 15
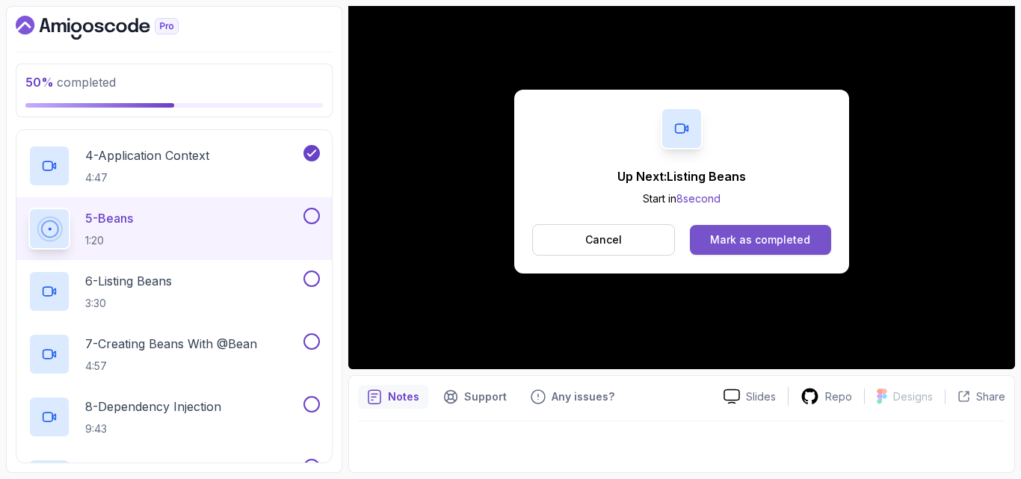
click at [774, 236] on div "Mark as completed" at bounding box center [760, 239] width 100 height 15
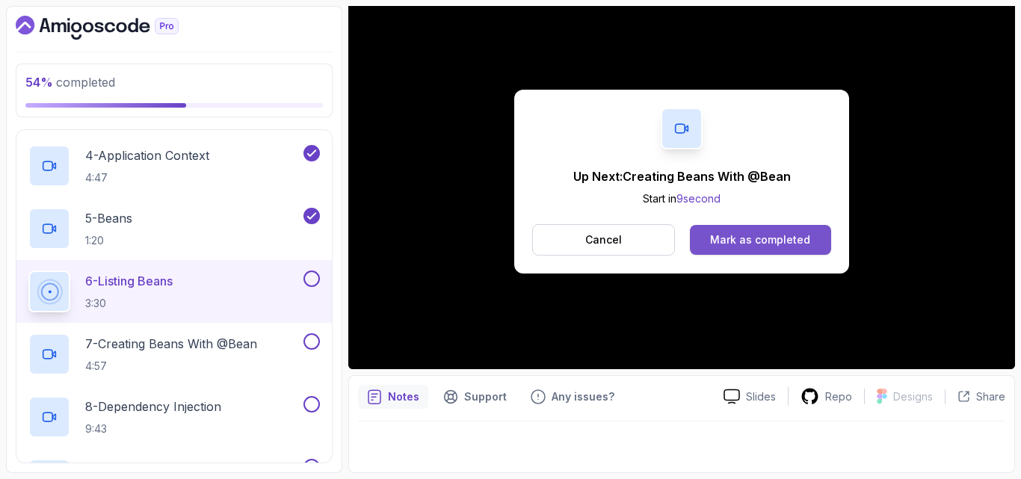
click at [750, 235] on div "Mark as completed" at bounding box center [760, 239] width 100 height 15
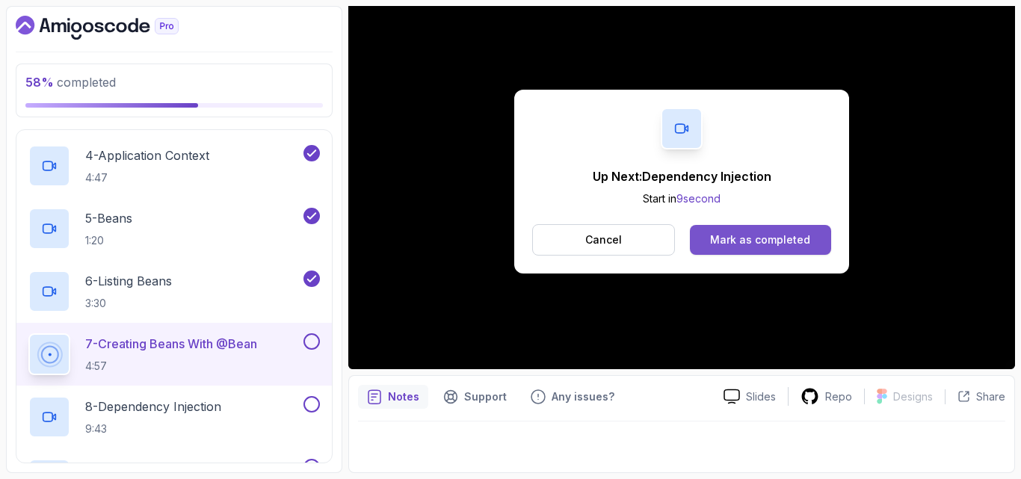
click at [746, 240] on div "Mark as completed" at bounding box center [760, 239] width 100 height 15
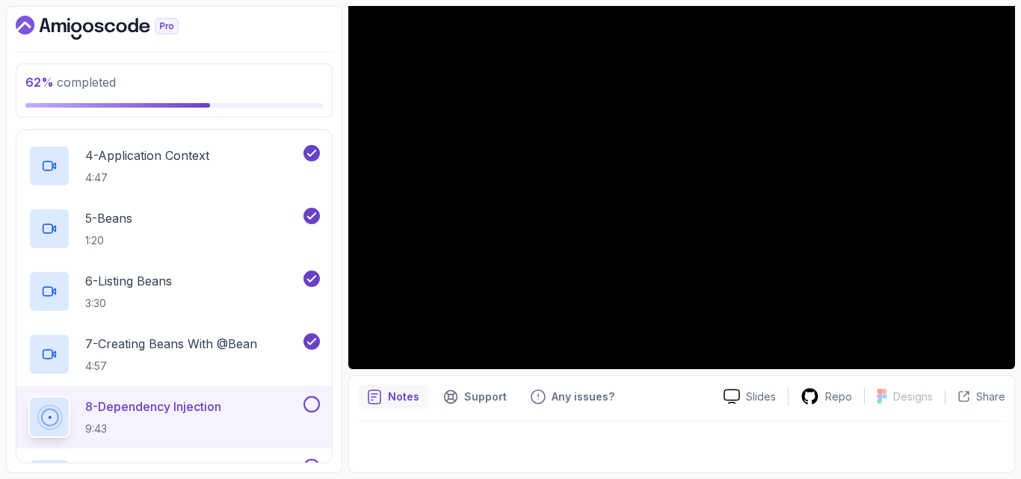
click at [19, 409] on div "8 - Dependency Injection 9:43" at bounding box center [173, 417] width 315 height 63
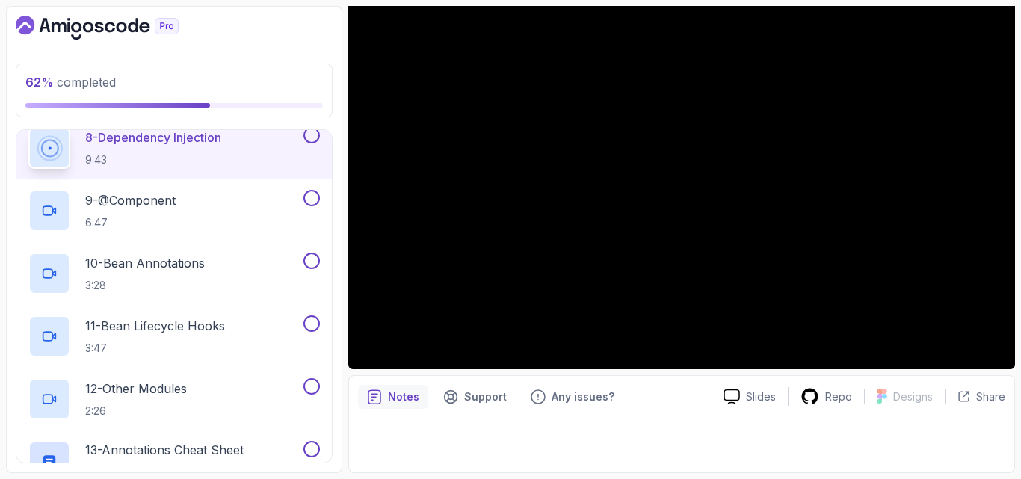
scroll to position [568, 0]
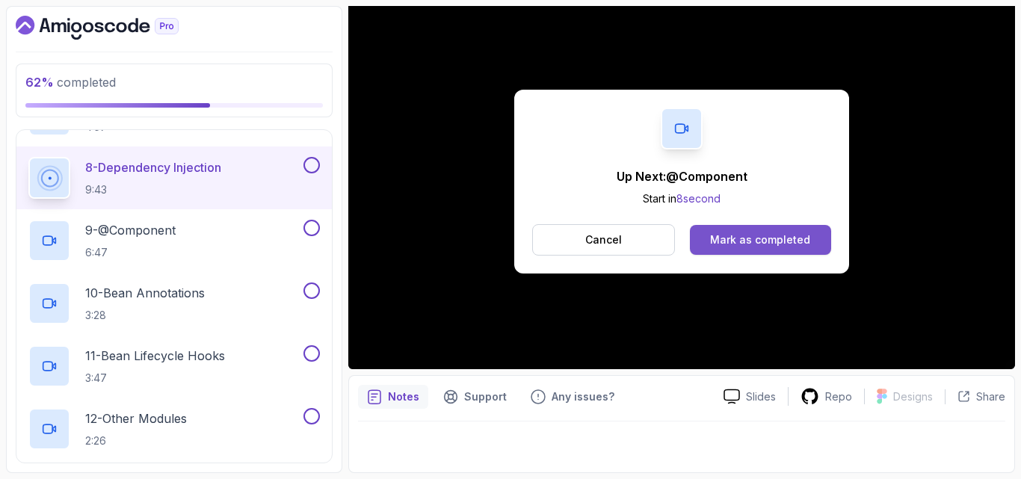
click at [753, 249] on button "Mark as completed" at bounding box center [760, 240] width 141 height 30
